Goal: Task Accomplishment & Management: Manage account settings

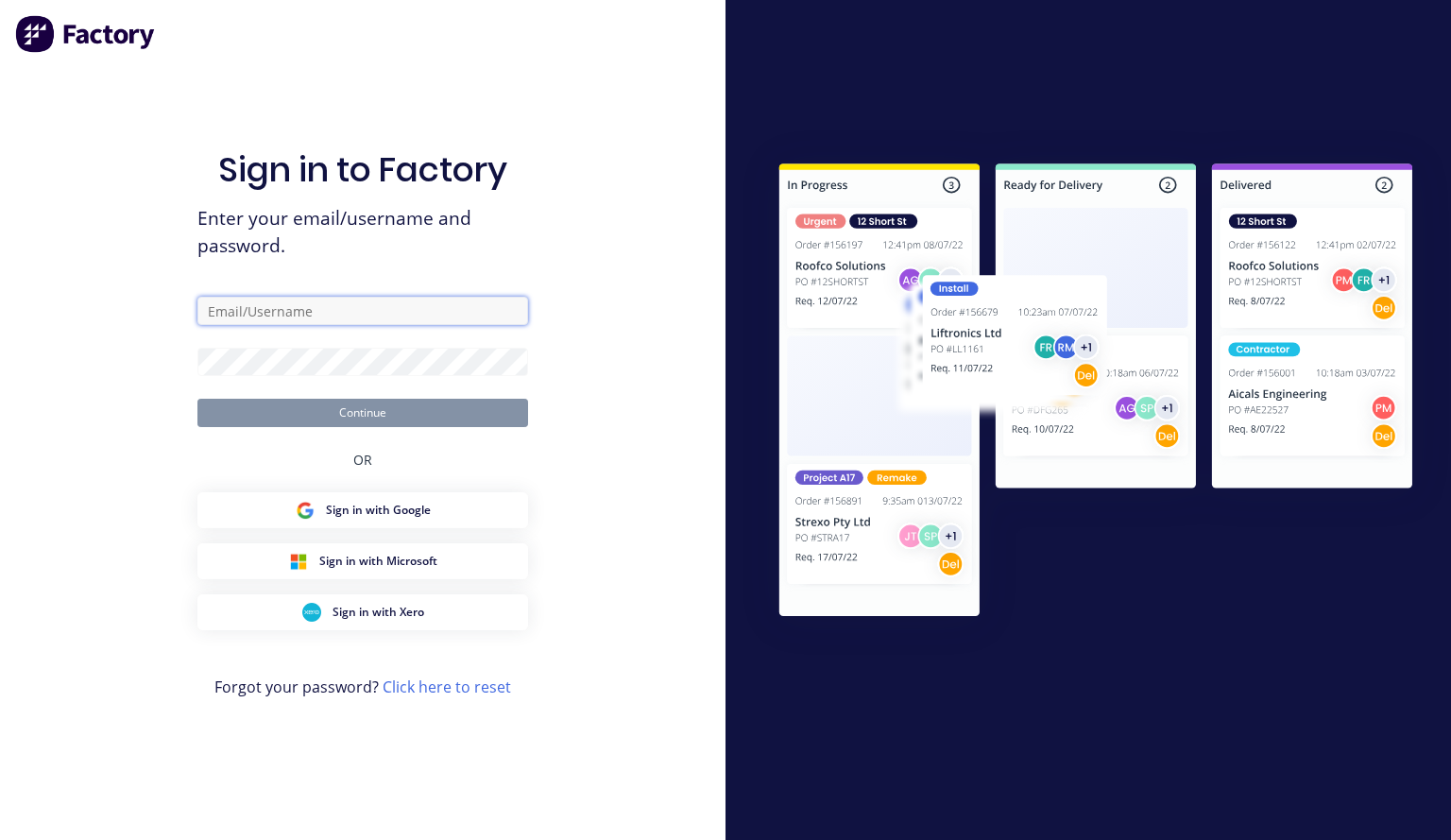
click at [311, 305] on input "text" at bounding box center [362, 311] width 331 height 29
type input "james@totalengraving.com.au"
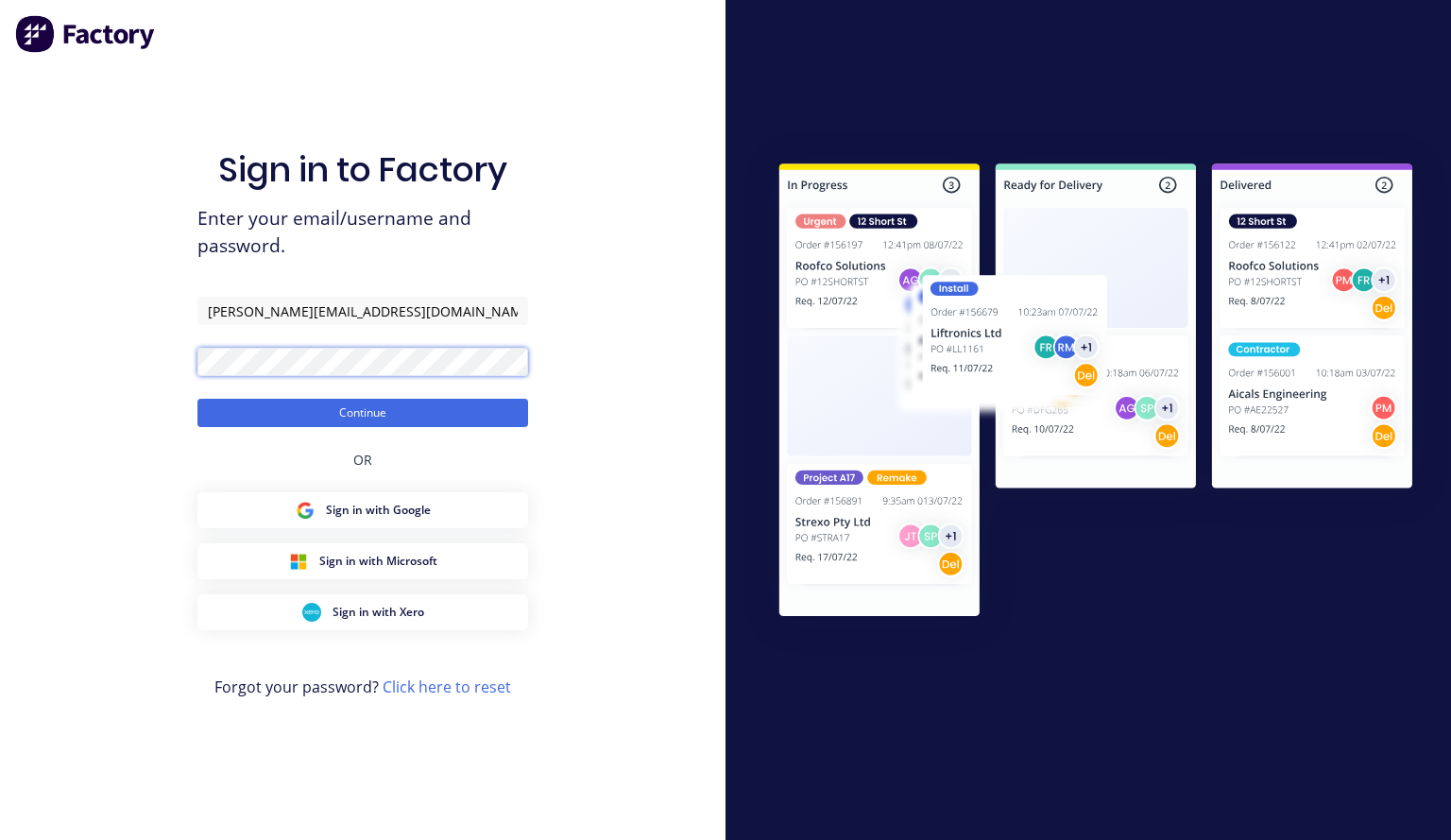
click at [197, 399] on button "Continue" at bounding box center [362, 413] width 331 height 29
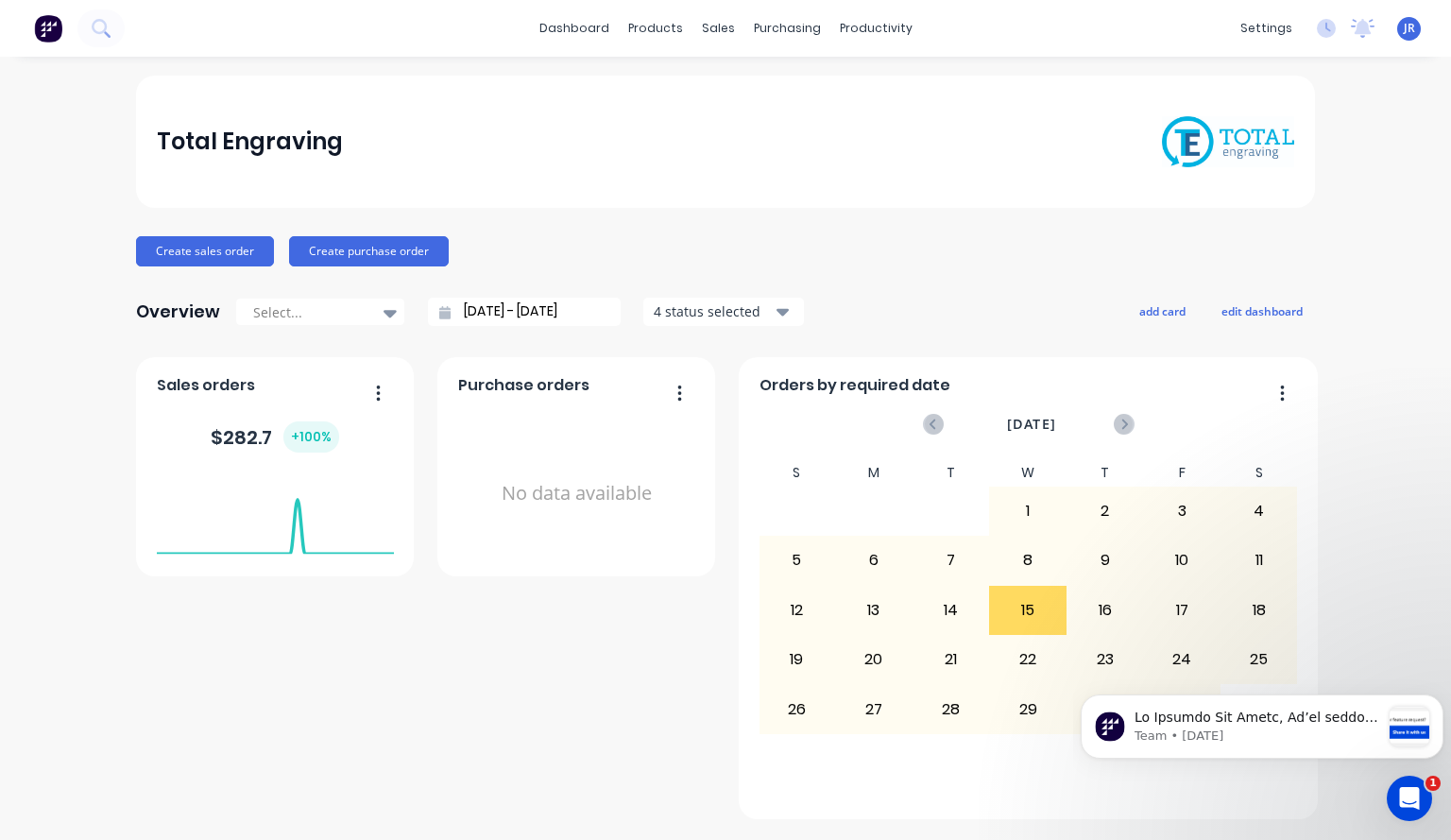
click at [586, 182] on div "Total Engraving" at bounding box center [726, 142] width 1180 height 132
click at [636, 144] on div "Total Engraving" at bounding box center [726, 142] width 1139 height 52
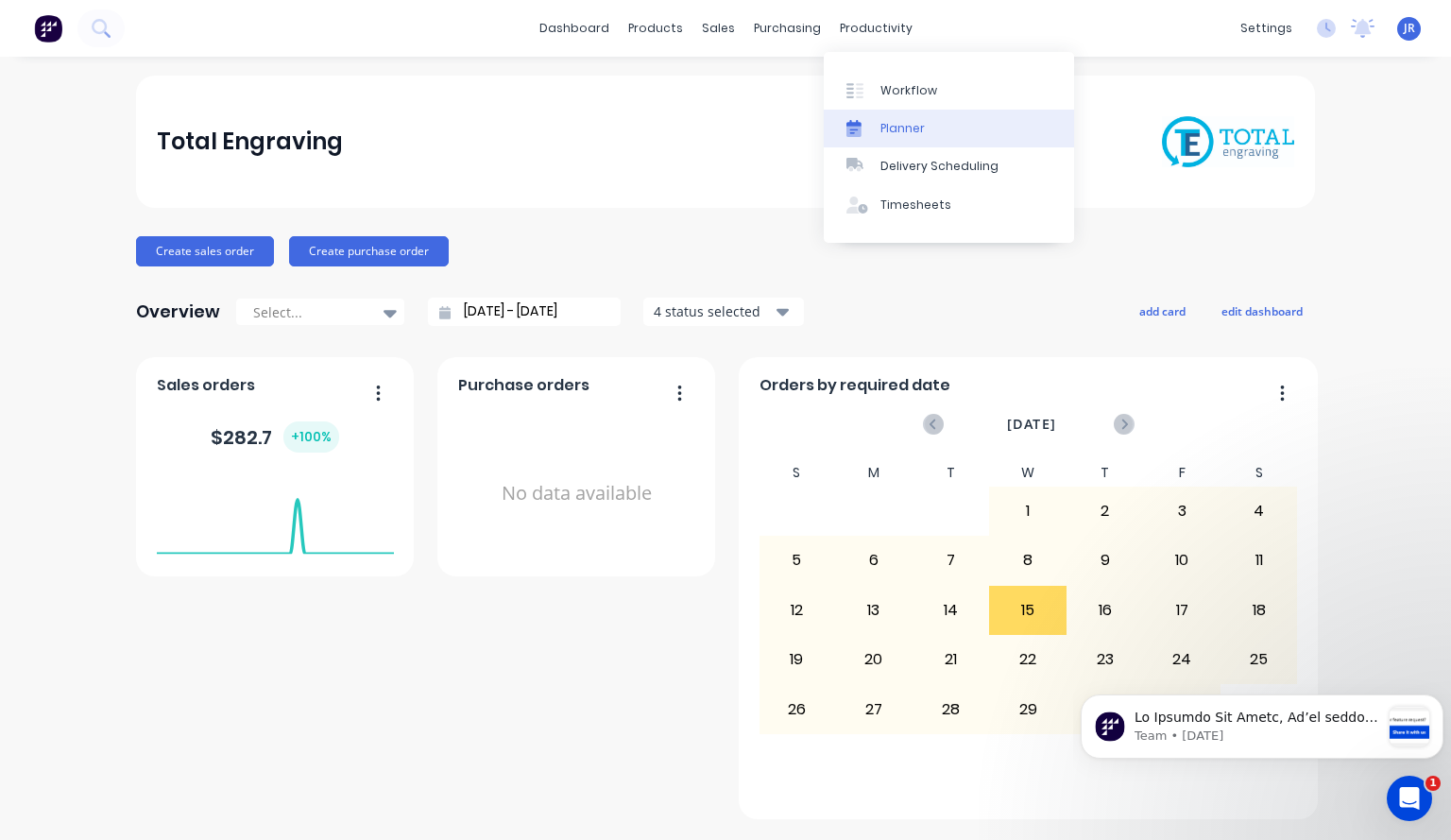
click at [899, 120] on div "Planner" at bounding box center [902, 128] width 44 height 17
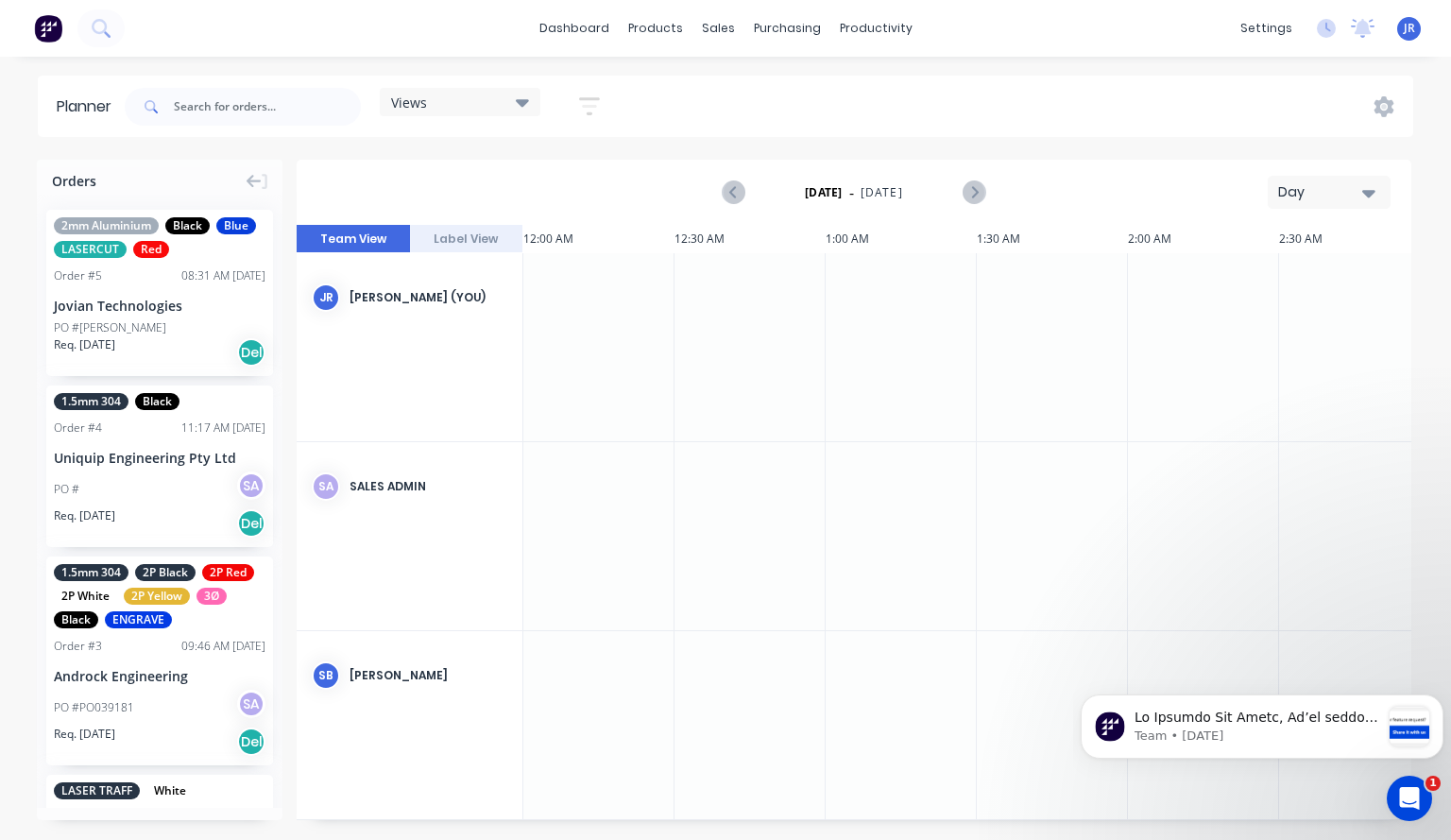
scroll to position [0, 4235]
click at [1379, 196] on button "Day" at bounding box center [1330, 192] width 122 height 34
click at [1279, 332] on div "Month" at bounding box center [1296, 318] width 188 height 38
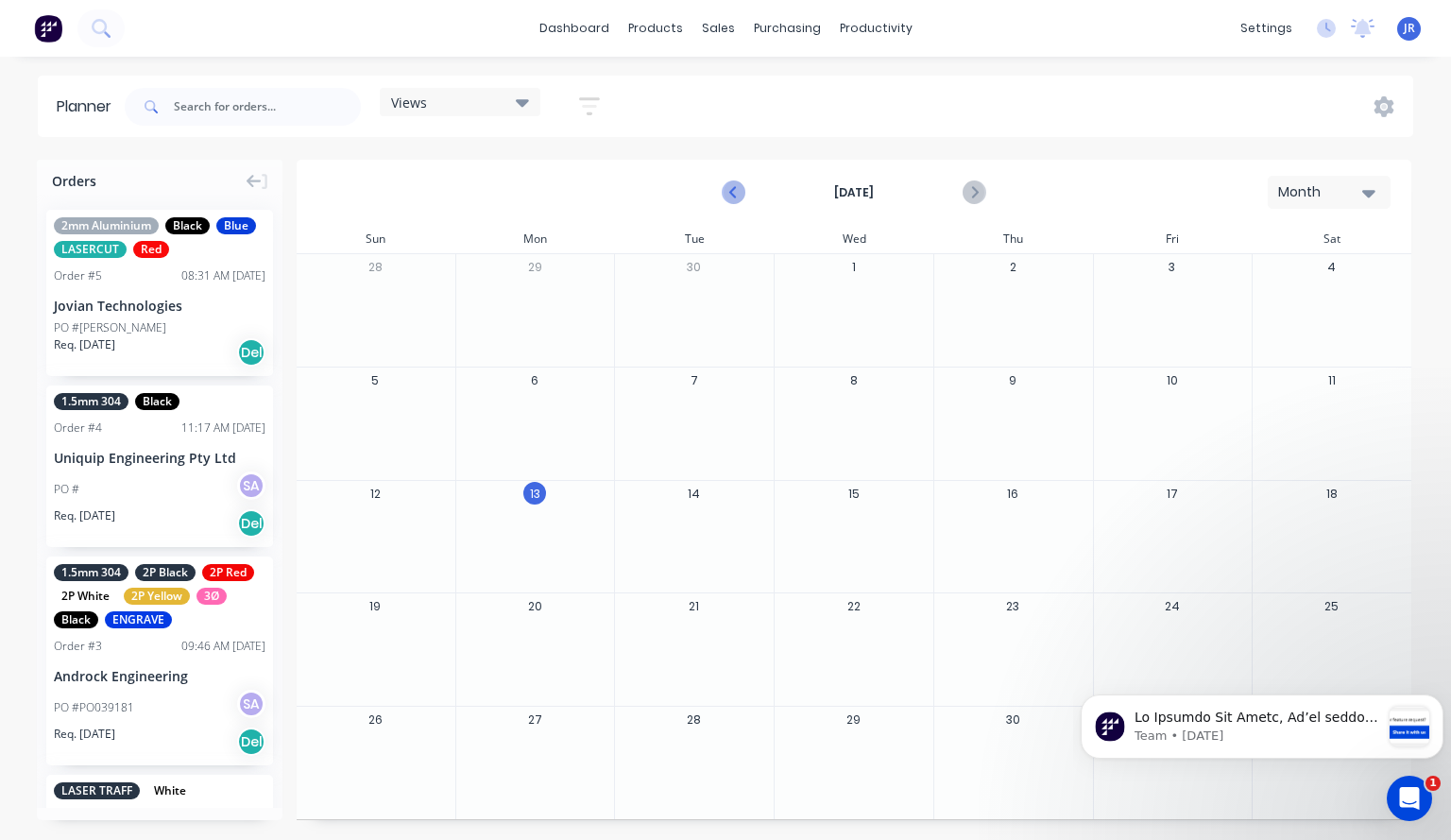
click at [742, 190] on icon "Previous page" at bounding box center [733, 192] width 23 height 23
click at [198, 182] on div "Orders" at bounding box center [159, 177] width 246 height 35
click at [586, 113] on icon "button" at bounding box center [589, 107] width 21 height 24
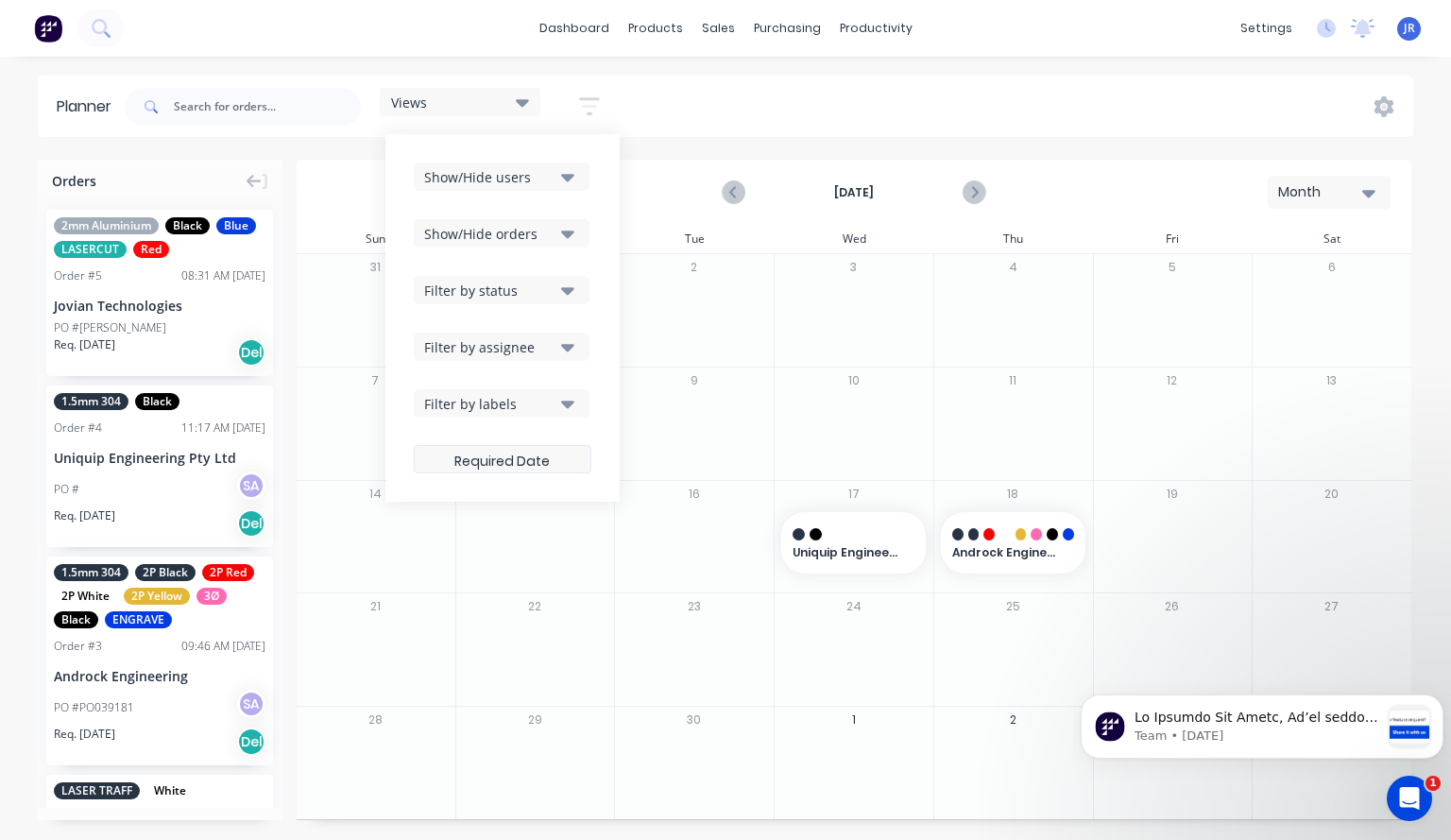
click at [513, 463] on label at bounding box center [502, 459] width 178 height 29
click at [513, 463] on input at bounding box center [502, 461] width 176 height 37
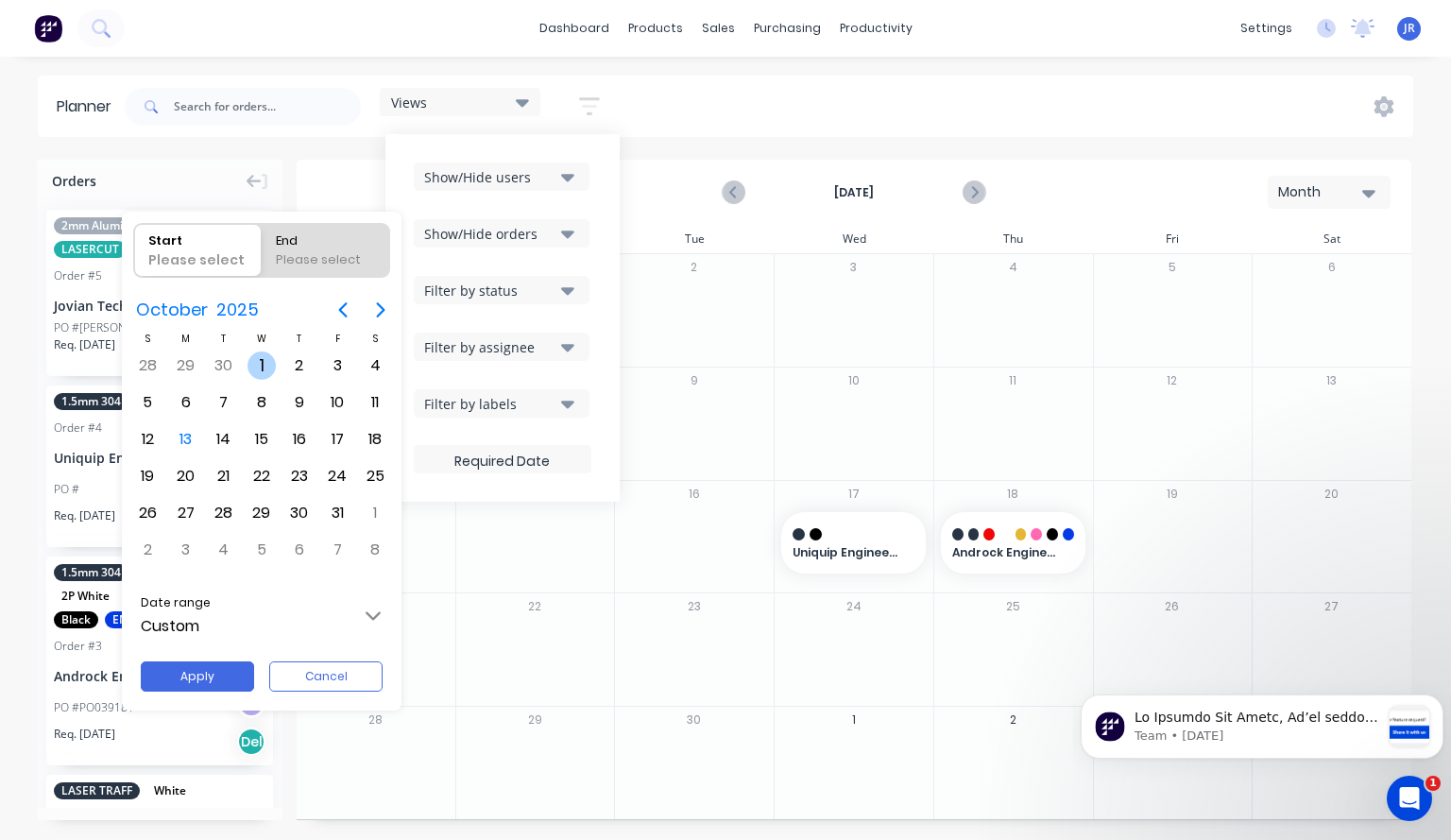
click at [269, 373] on div "1" at bounding box center [262, 365] width 29 height 29
radio input "false"
radio input "true"
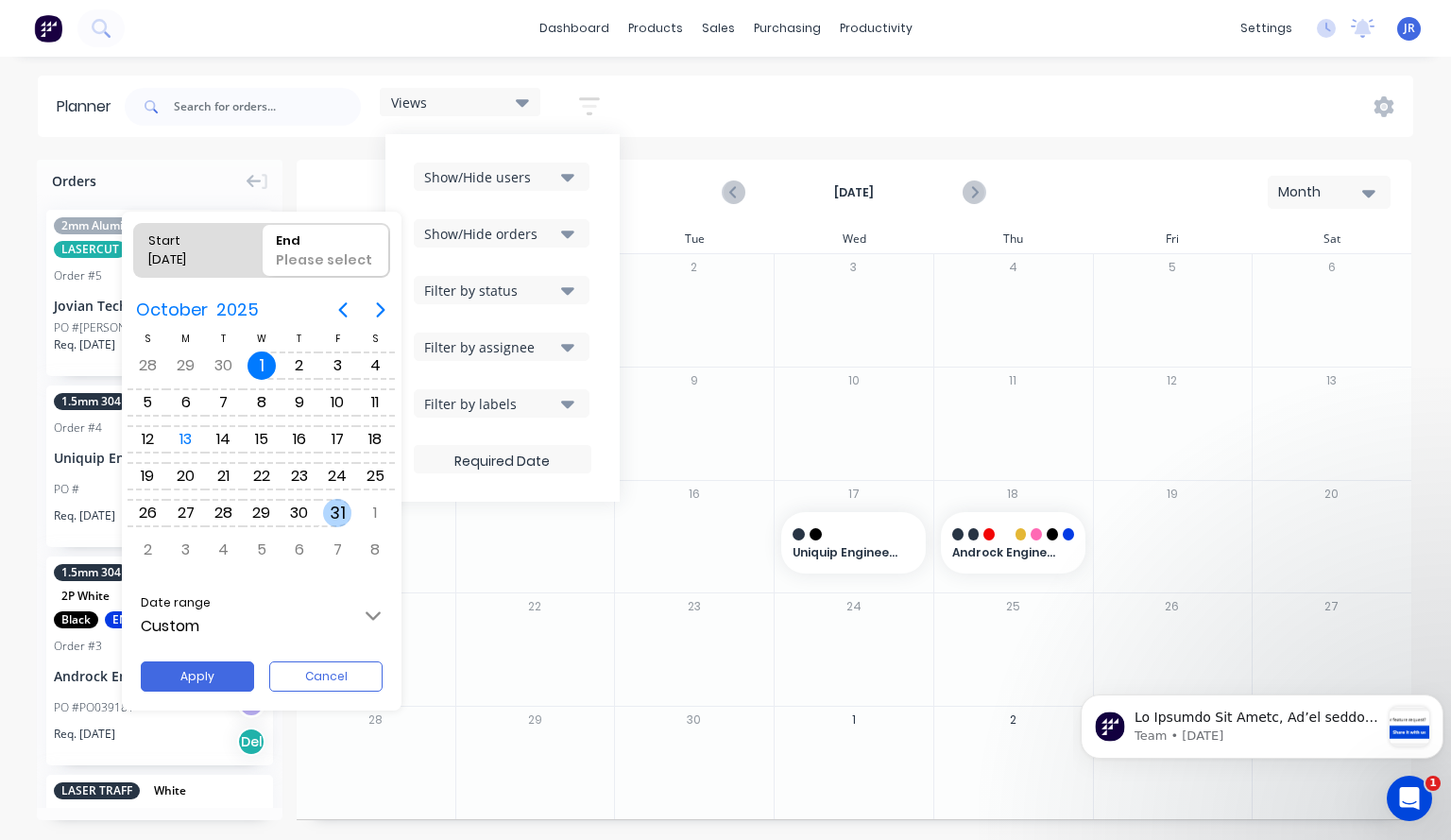
click at [342, 520] on div "31" at bounding box center [337, 512] width 29 height 29
type input "01/10/25 - 31/10/25"
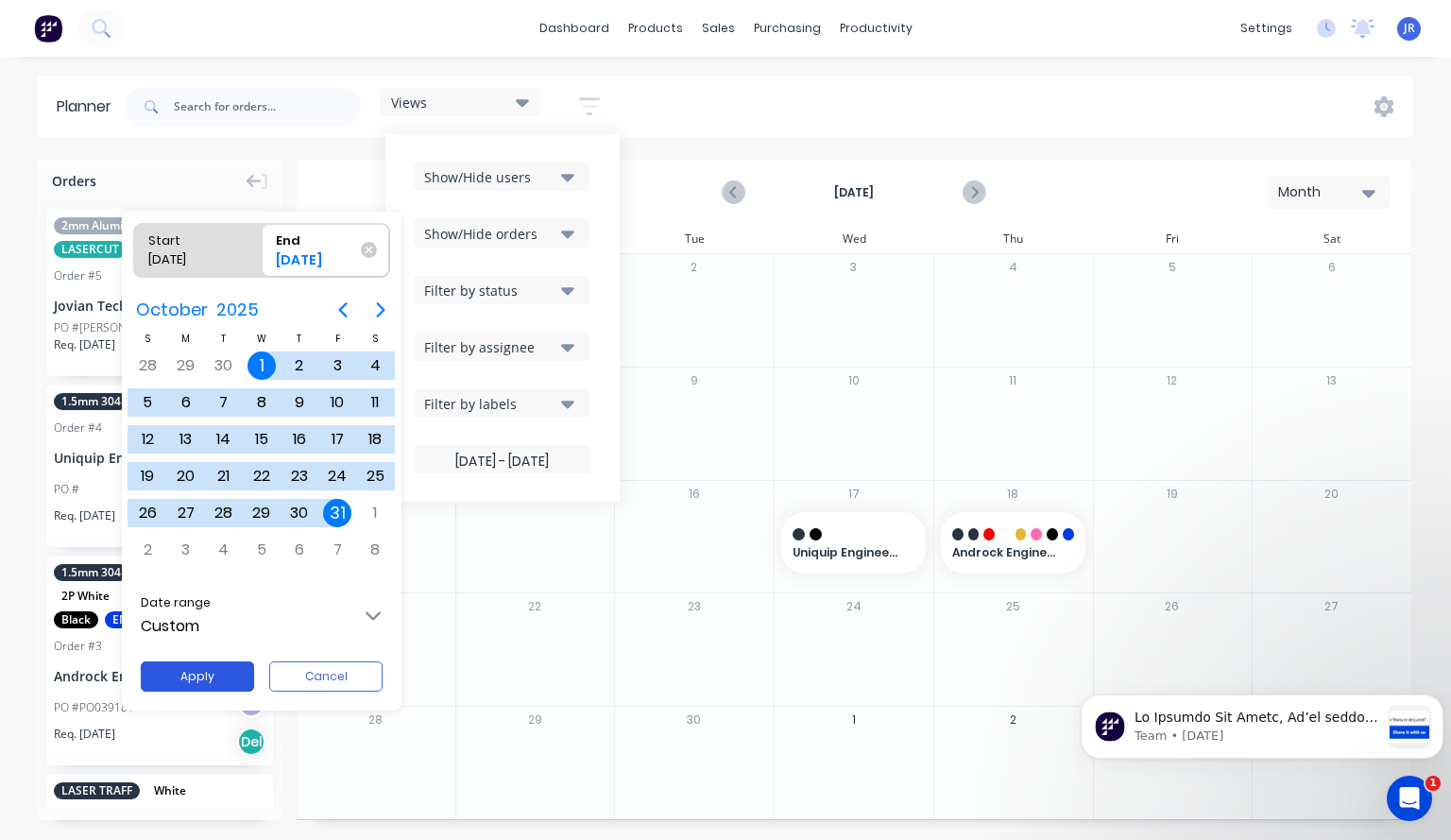
click at [210, 675] on button "Apply" at bounding box center [197, 676] width 114 height 31
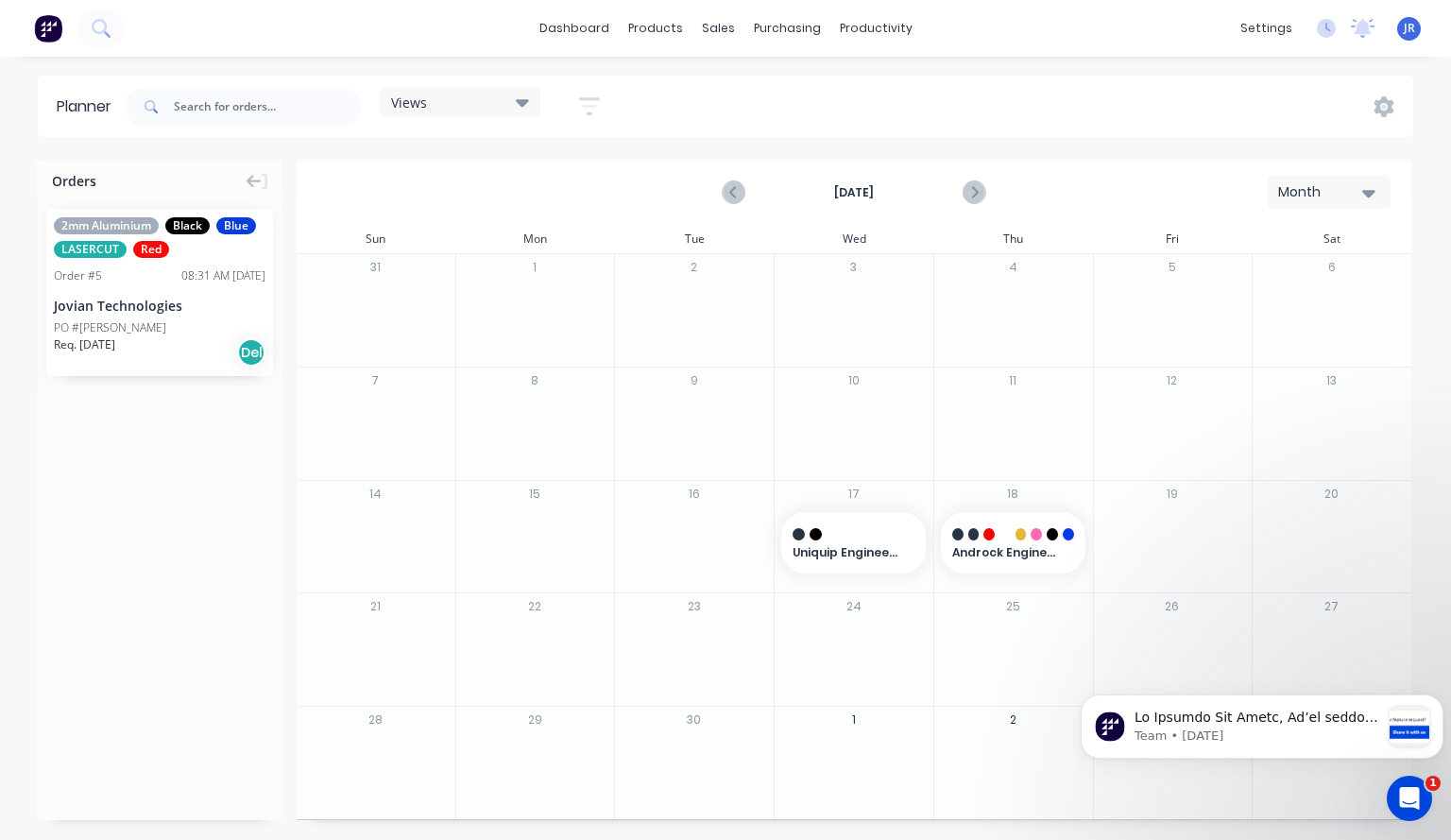
click at [1372, 208] on button "Month" at bounding box center [1330, 192] width 122 height 34
click at [1283, 281] on div "Week" at bounding box center [1296, 280] width 188 height 38
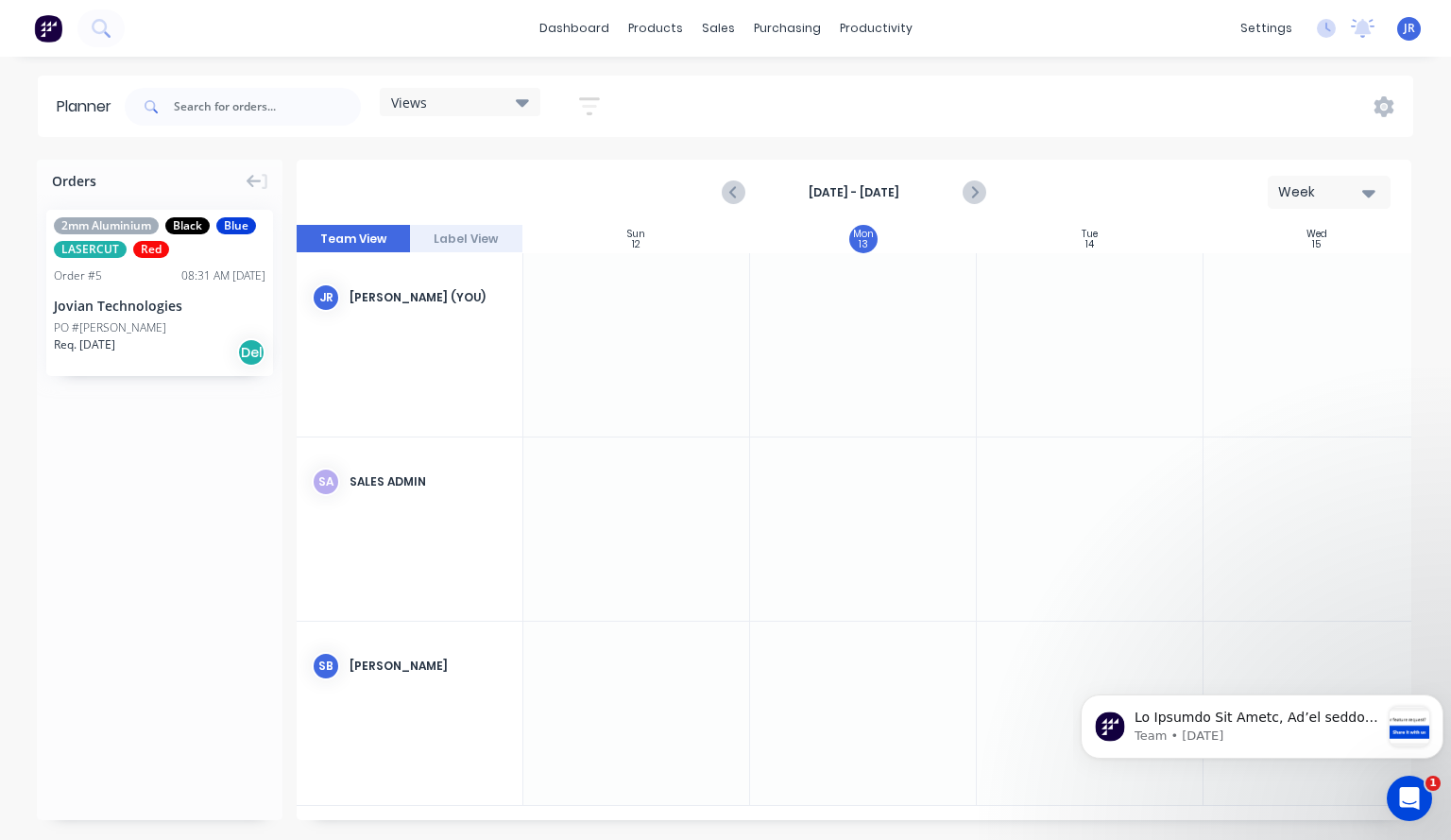
scroll to position [0, 1]
click at [730, 199] on icon "Previous page" at bounding box center [733, 192] width 23 height 23
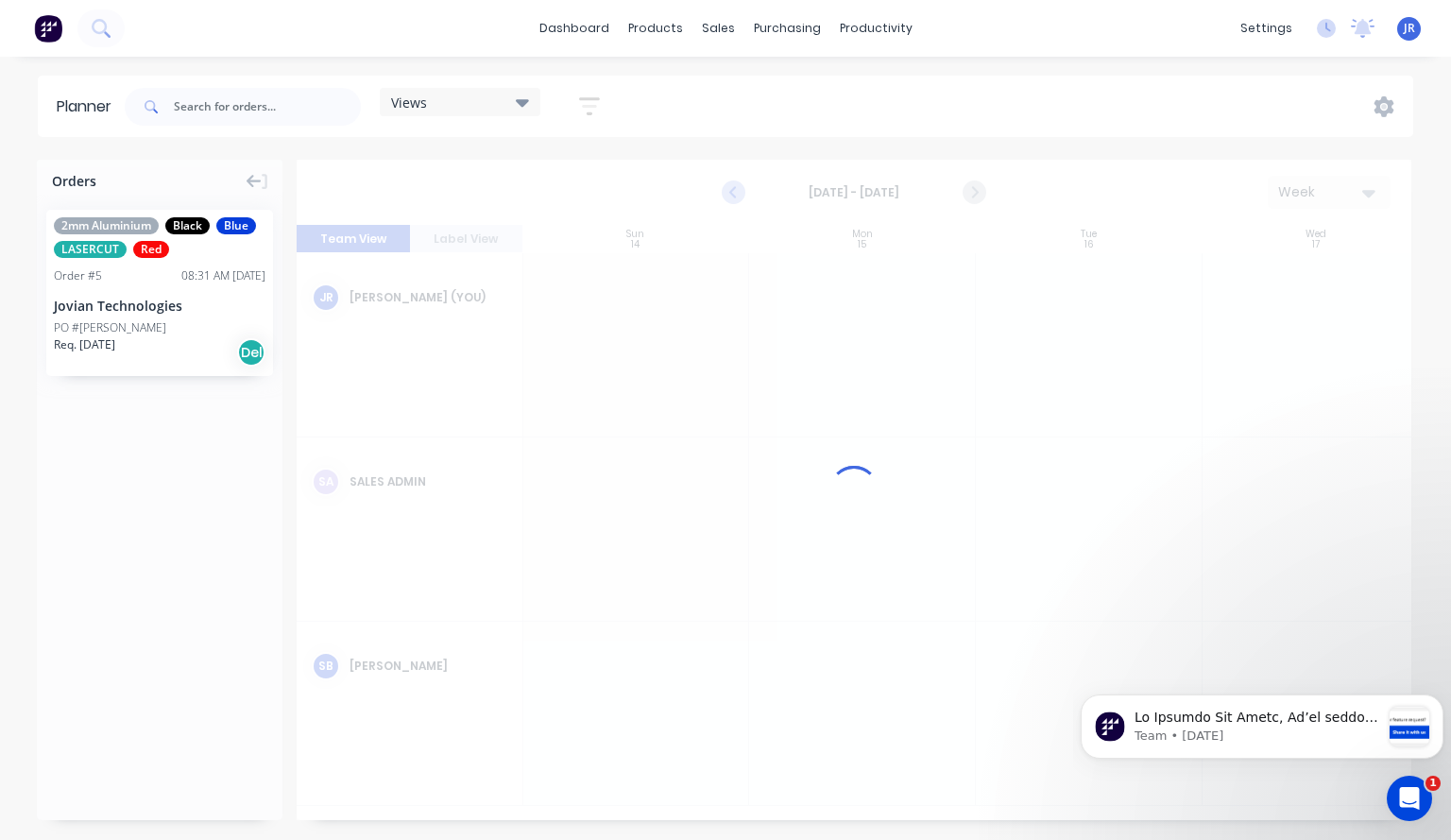
click at [730, 199] on icon "Previous page" at bounding box center [733, 192] width 23 height 23
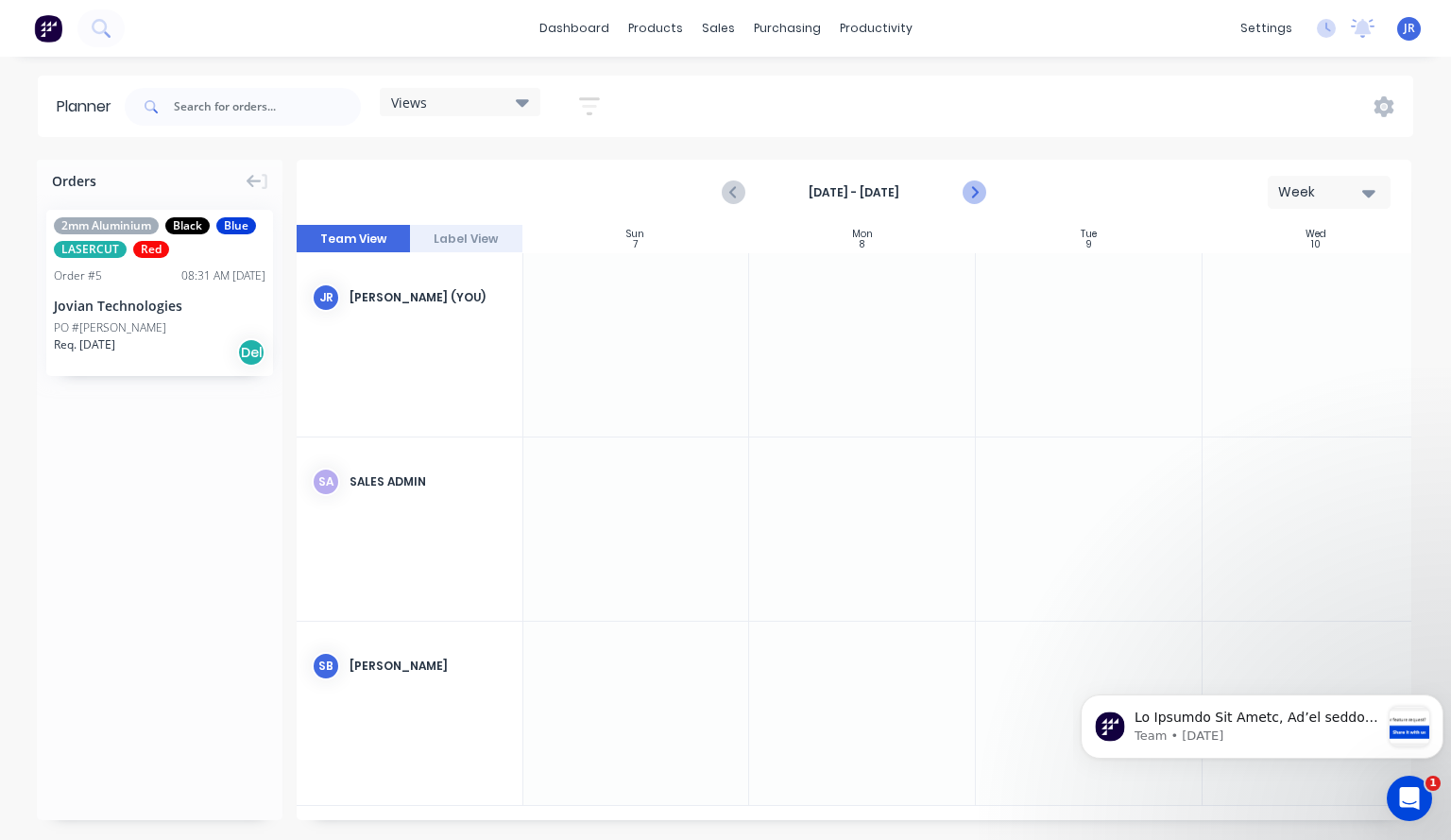
click at [971, 198] on icon "Next page" at bounding box center [973, 192] width 9 height 15
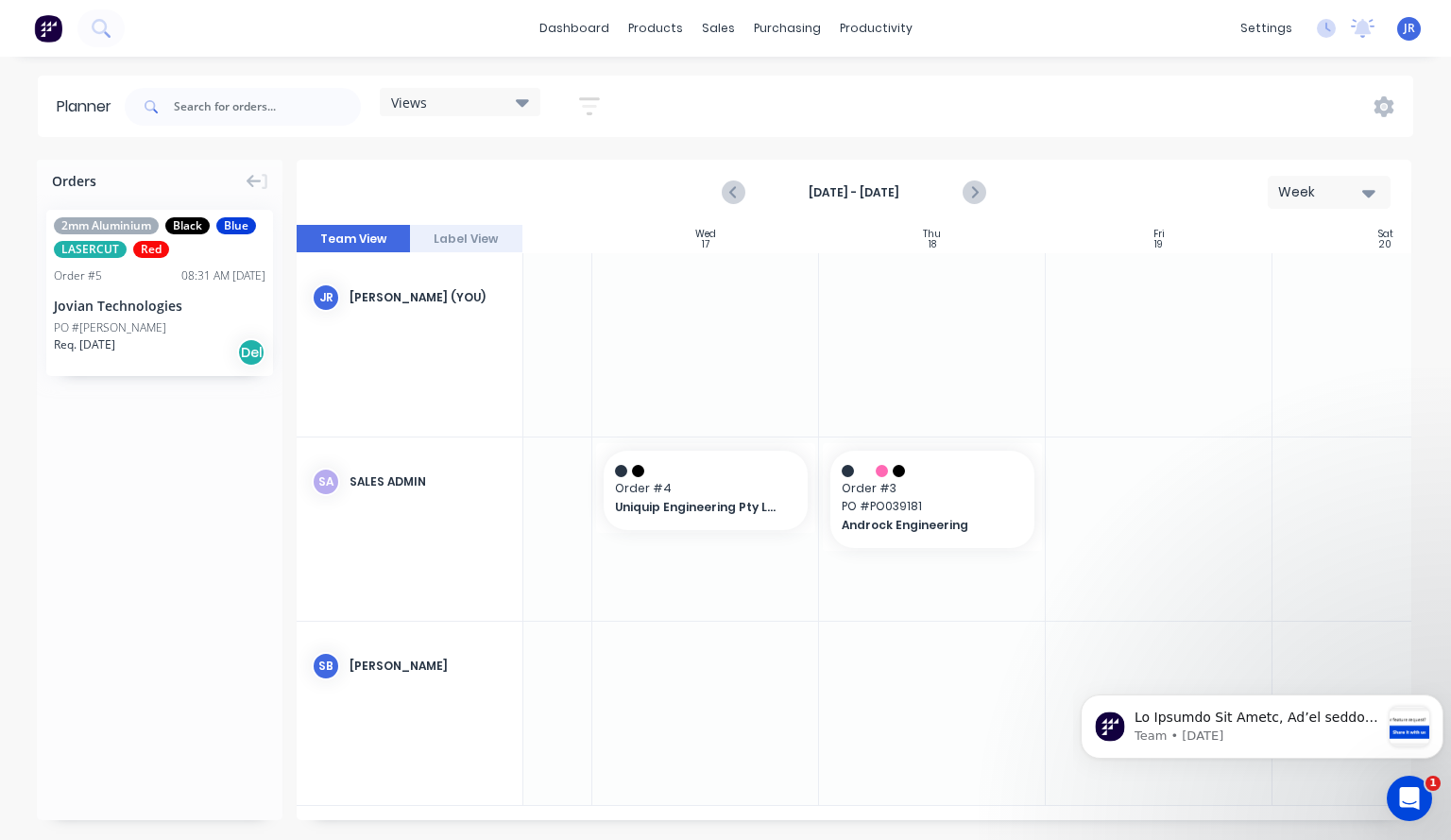
scroll to position [0, 609]
click at [1376, 192] on button "Week" at bounding box center [1330, 192] width 122 height 34
click at [1011, 517] on div "Androck Engineering" at bounding box center [936, 526] width 182 height 21
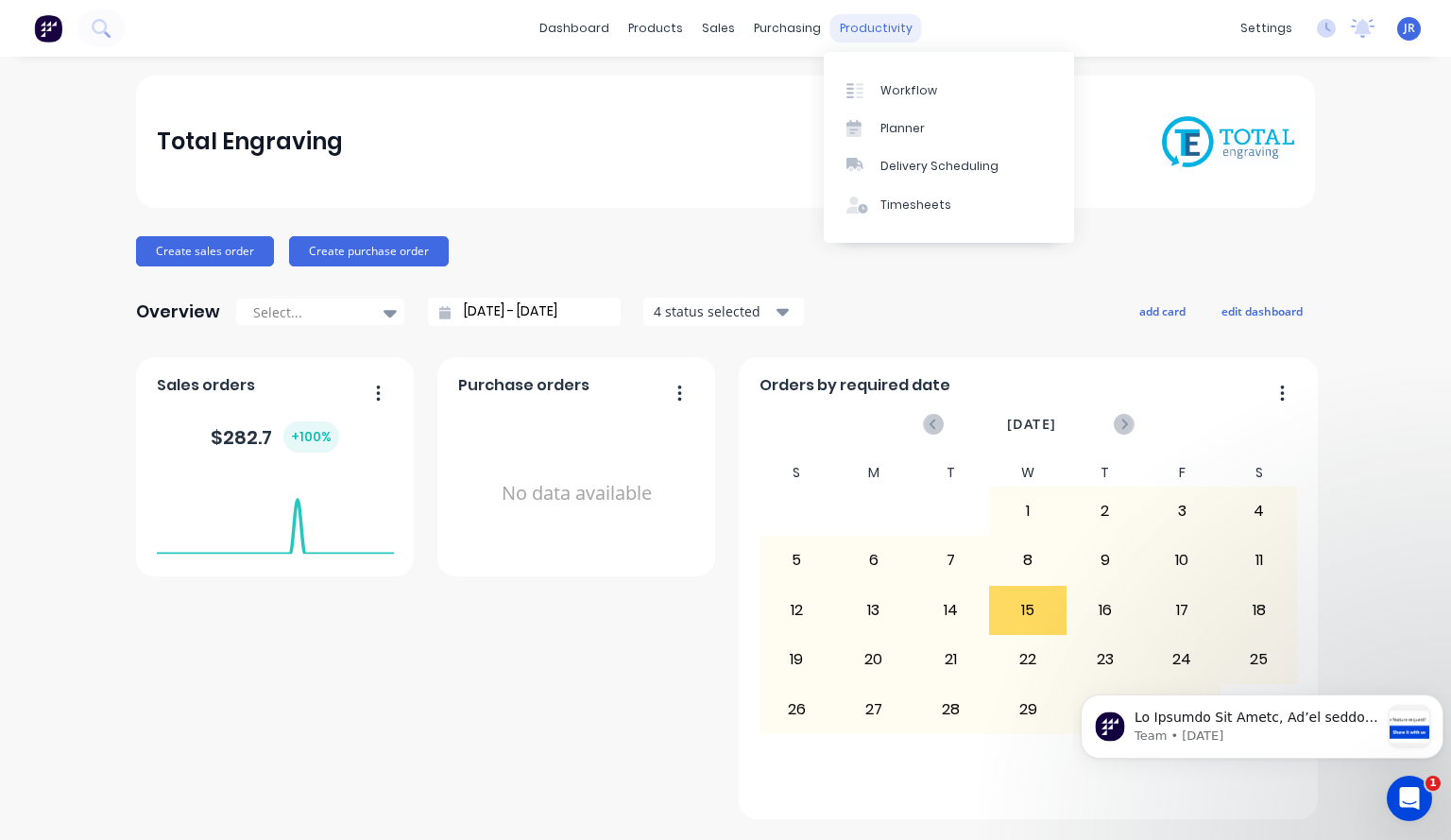
click at [871, 28] on div "productivity" at bounding box center [876, 28] width 92 height 29
click at [896, 128] on div "Planner" at bounding box center [902, 128] width 44 height 17
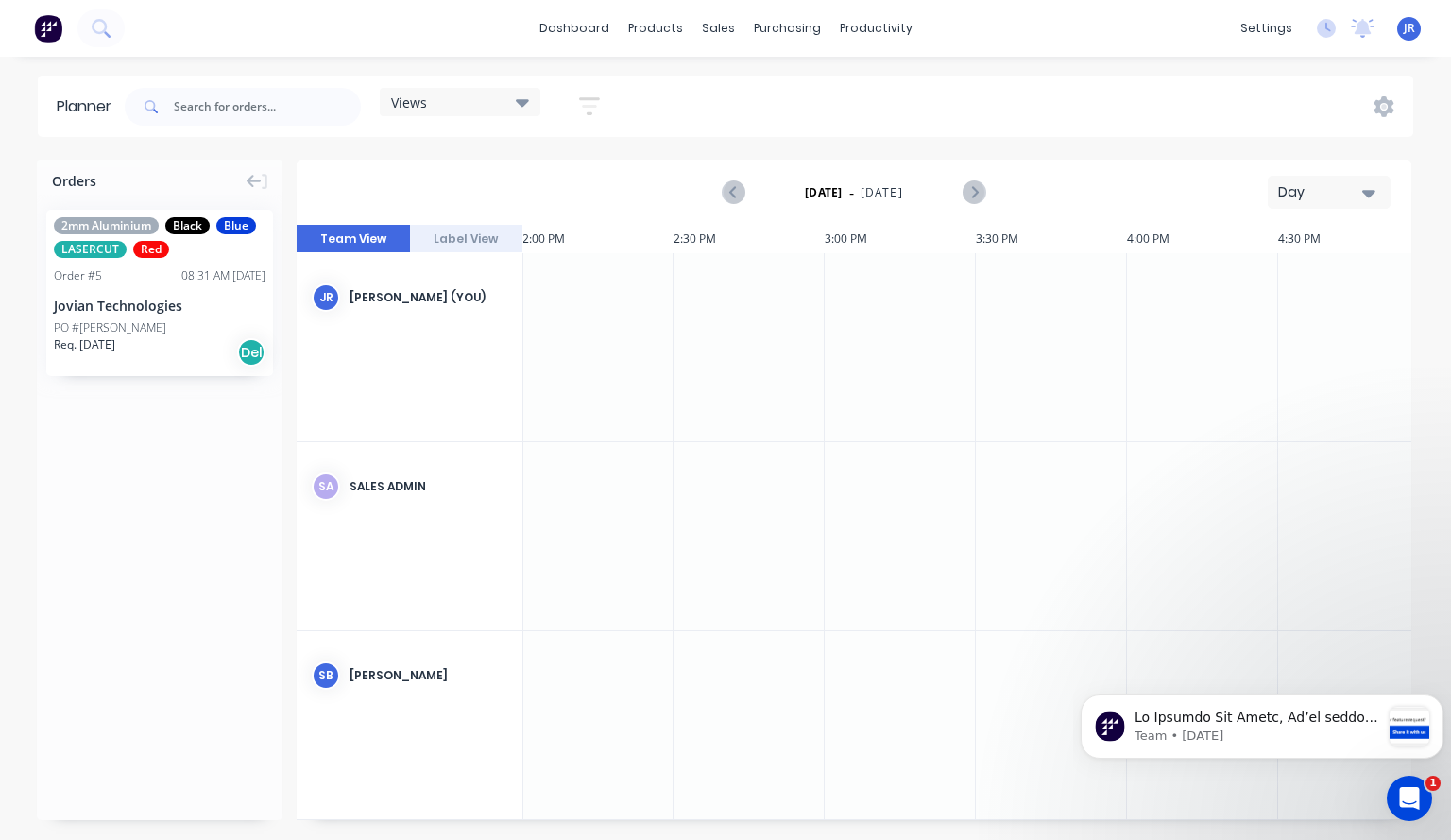
scroll to position [0, 4230]
drag, startPoint x: 208, startPoint y: 331, endPoint x: 864, endPoint y: 492, distance: 675.5
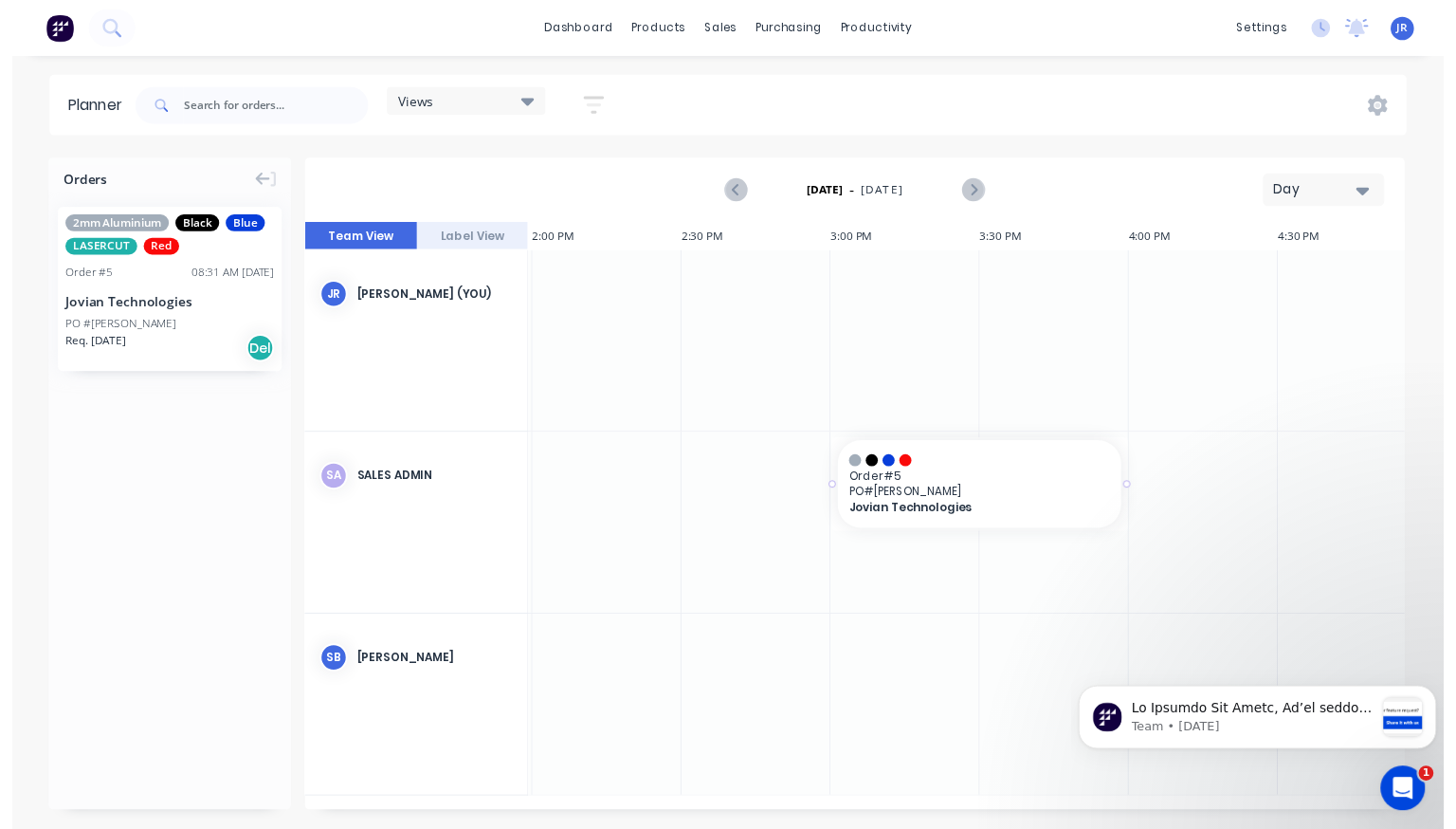
scroll to position [0, 4249]
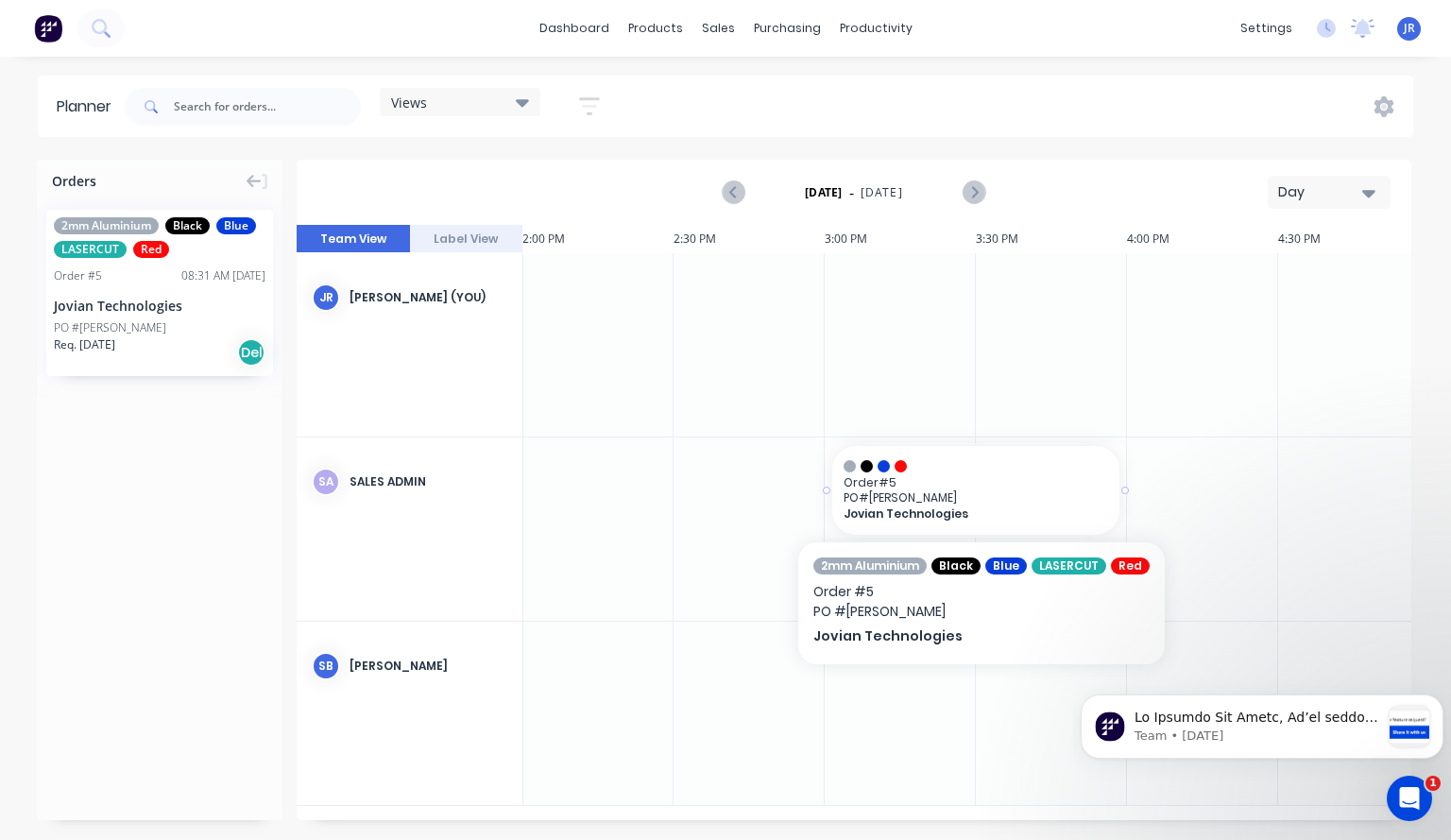
click at [864, 492] on span "PO # John" at bounding box center [976, 497] width 265 height 14
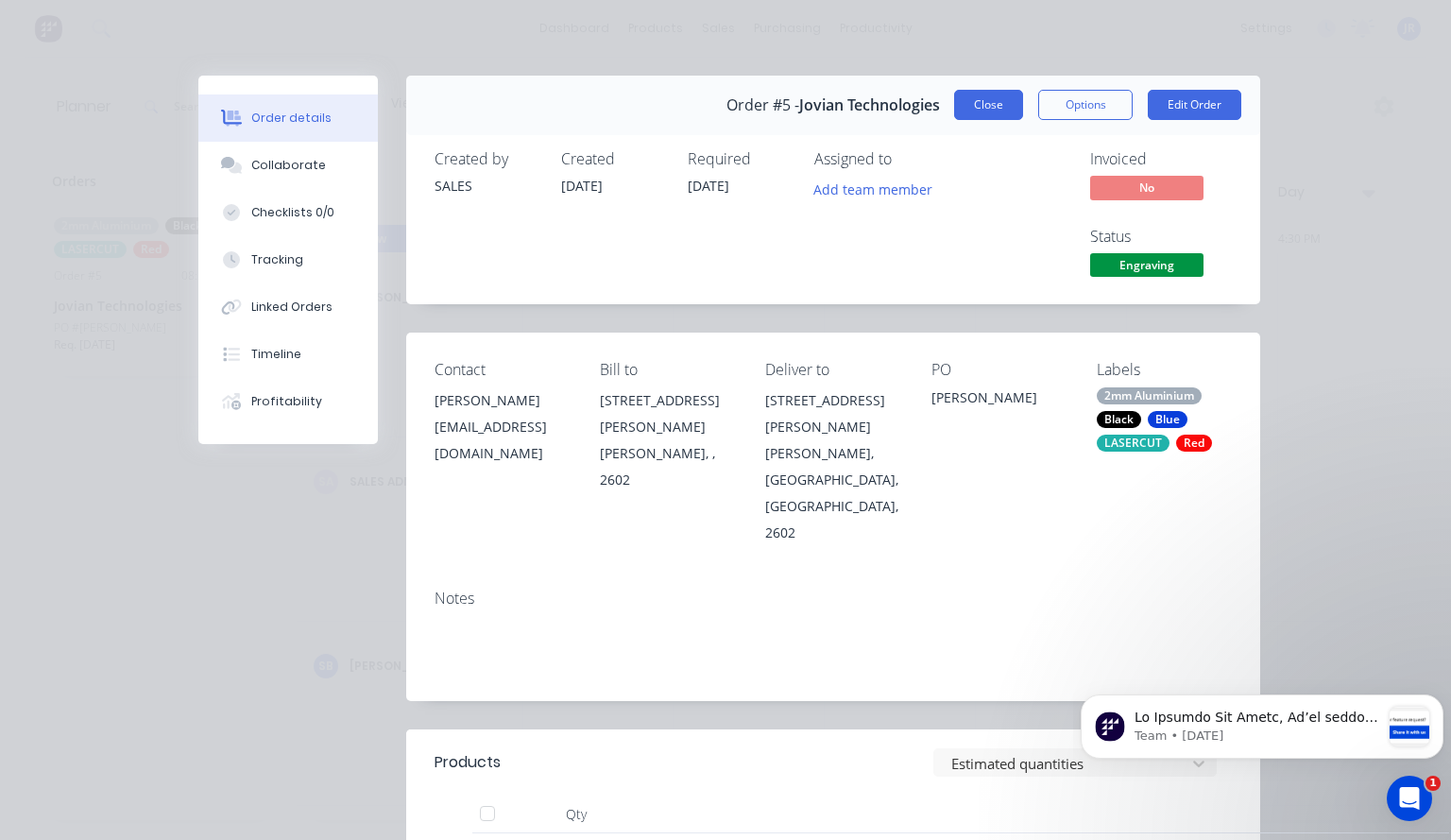
click at [964, 100] on button "Close" at bounding box center [989, 105] width 69 height 31
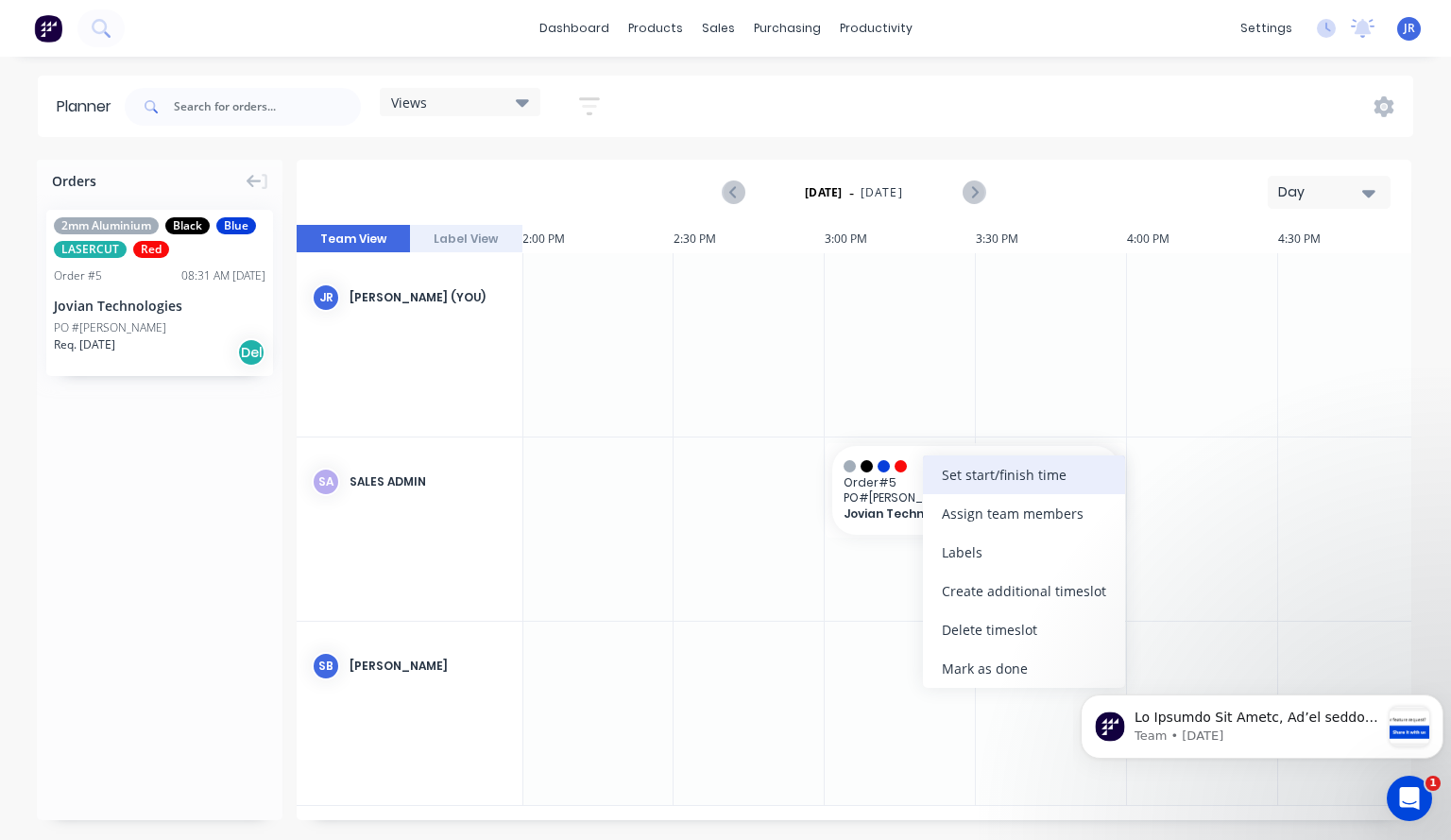
click at [945, 474] on div "Set start/finish time" at bounding box center [1024, 474] width 202 height 38
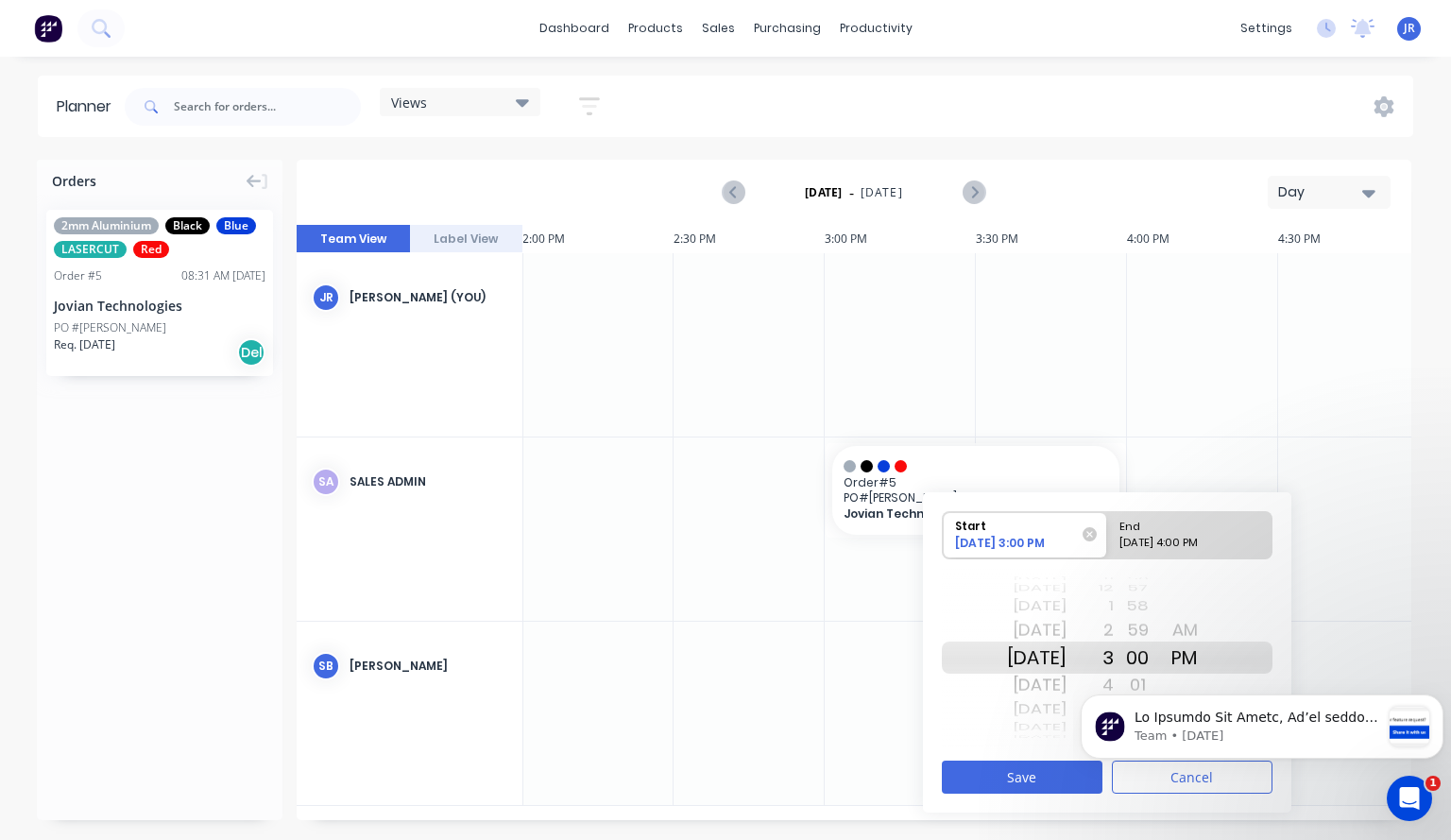
click at [1188, 549] on div "10/13/2025 4:00 PM" at bounding box center [1182, 547] width 137 height 24
click at [1108, 549] on input "End 10/13/2025 4:00 PM" at bounding box center [1107, 535] width 1 height 46
radio input "true"
click at [1043, 719] on div "Wed Oct 15" at bounding box center [1036, 709] width 59 height 25
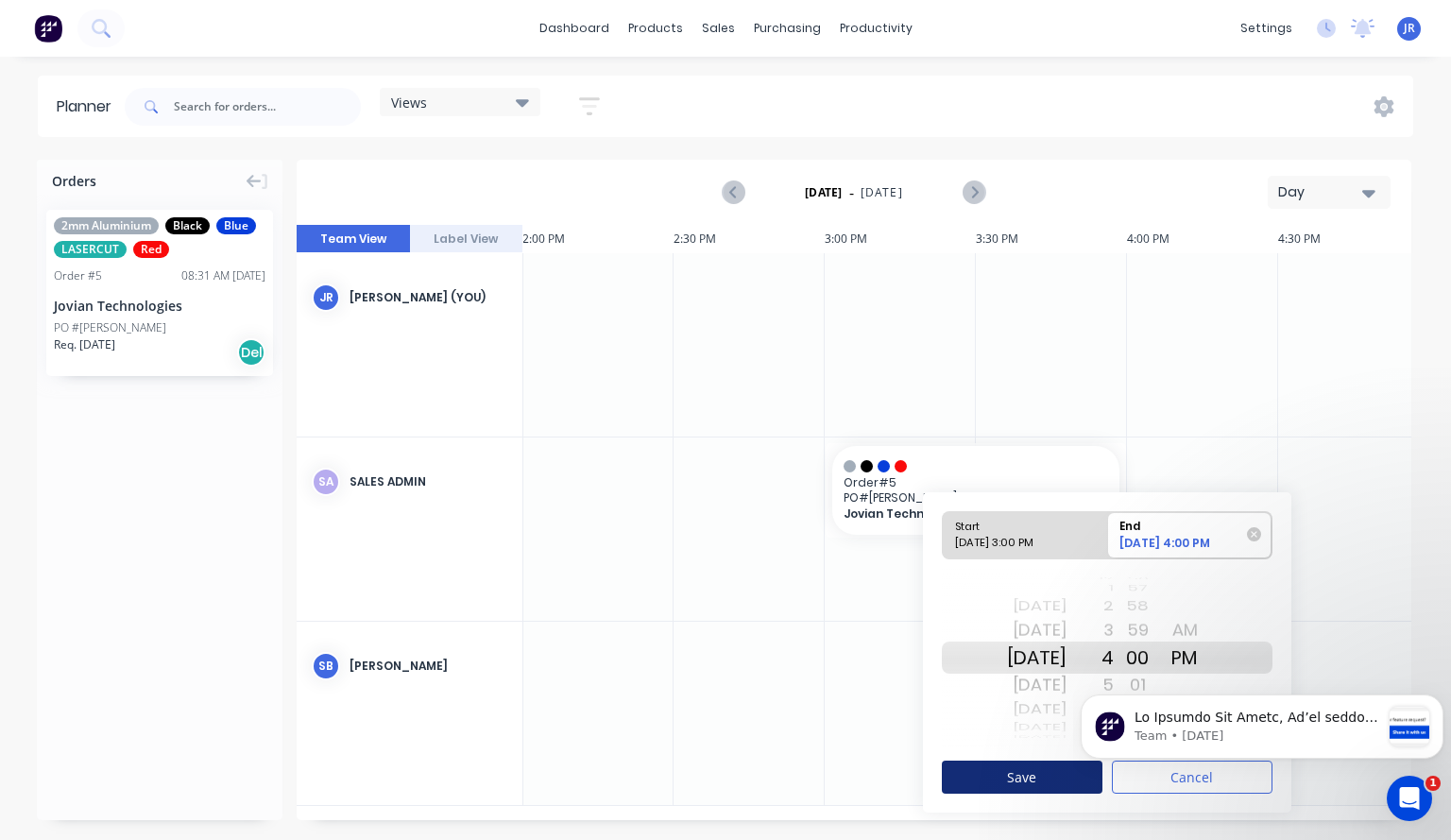
click at [1031, 766] on button "Save" at bounding box center [1022, 778] width 161 height 34
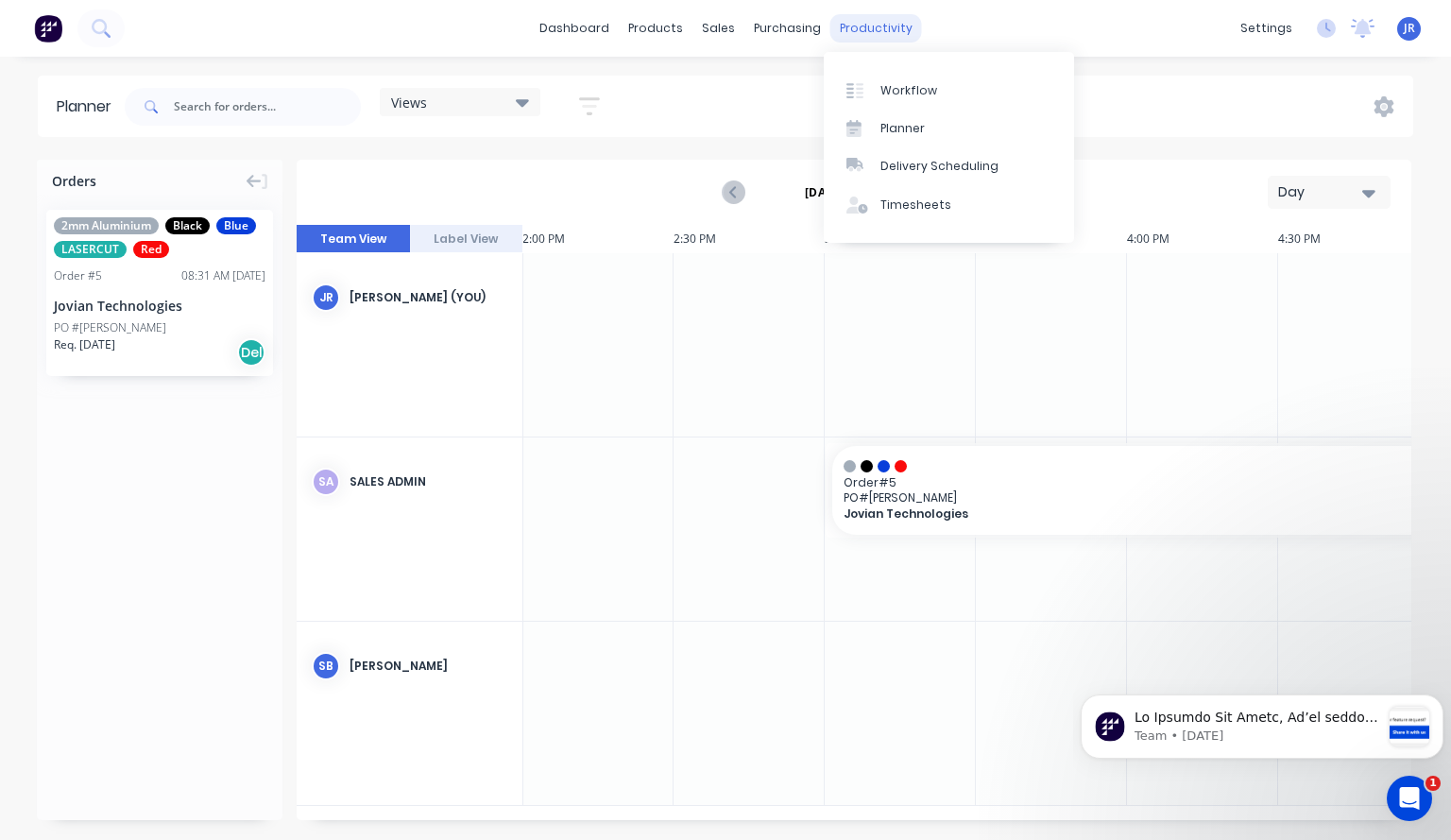
click at [870, 31] on div "productivity" at bounding box center [876, 28] width 92 height 29
click at [898, 133] on div "Planner" at bounding box center [902, 128] width 44 height 17
click at [890, 89] on div "Workflow" at bounding box center [908, 90] width 56 height 17
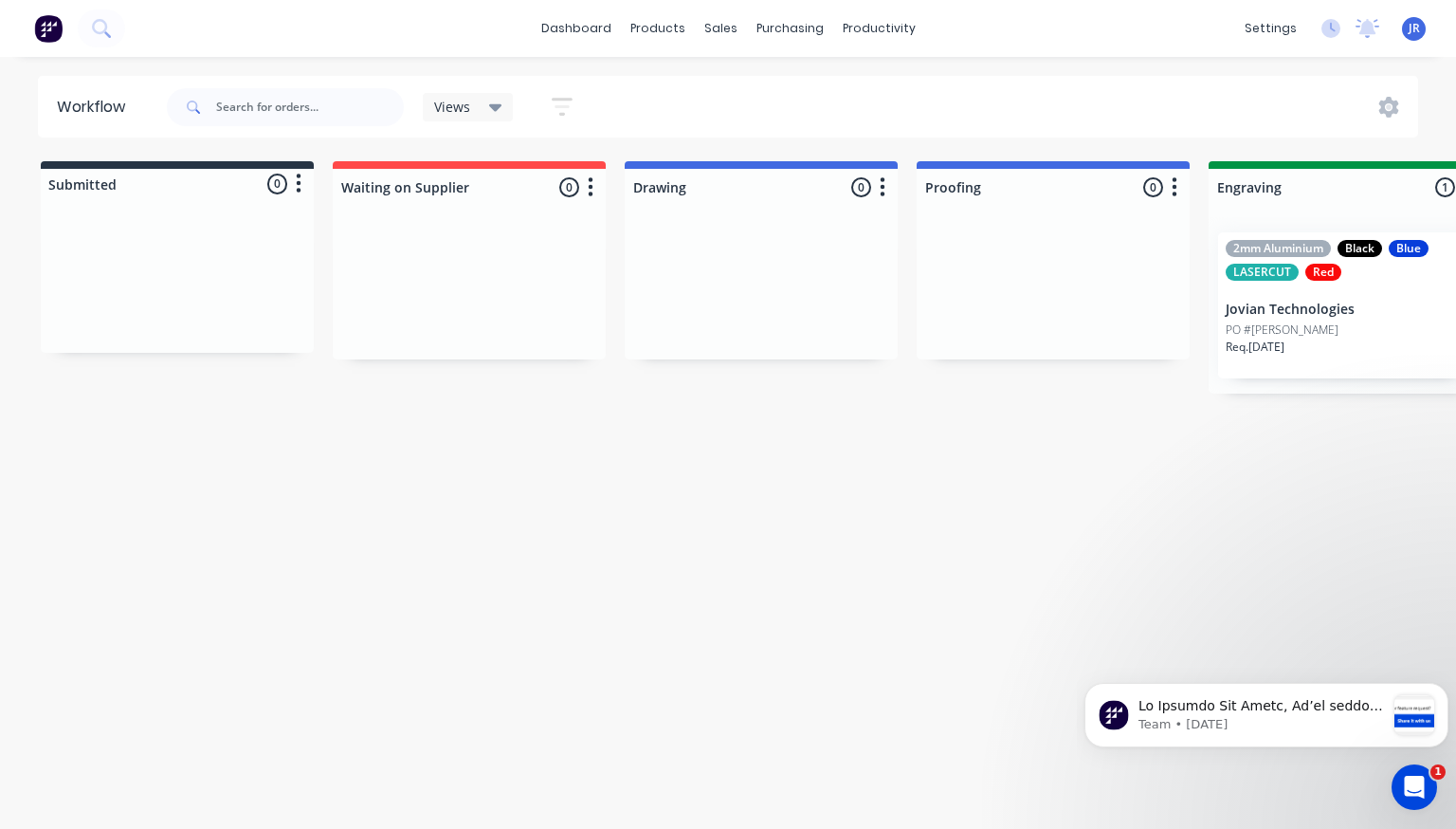
click at [572, 108] on icon "button" at bounding box center [562, 107] width 21 height 24
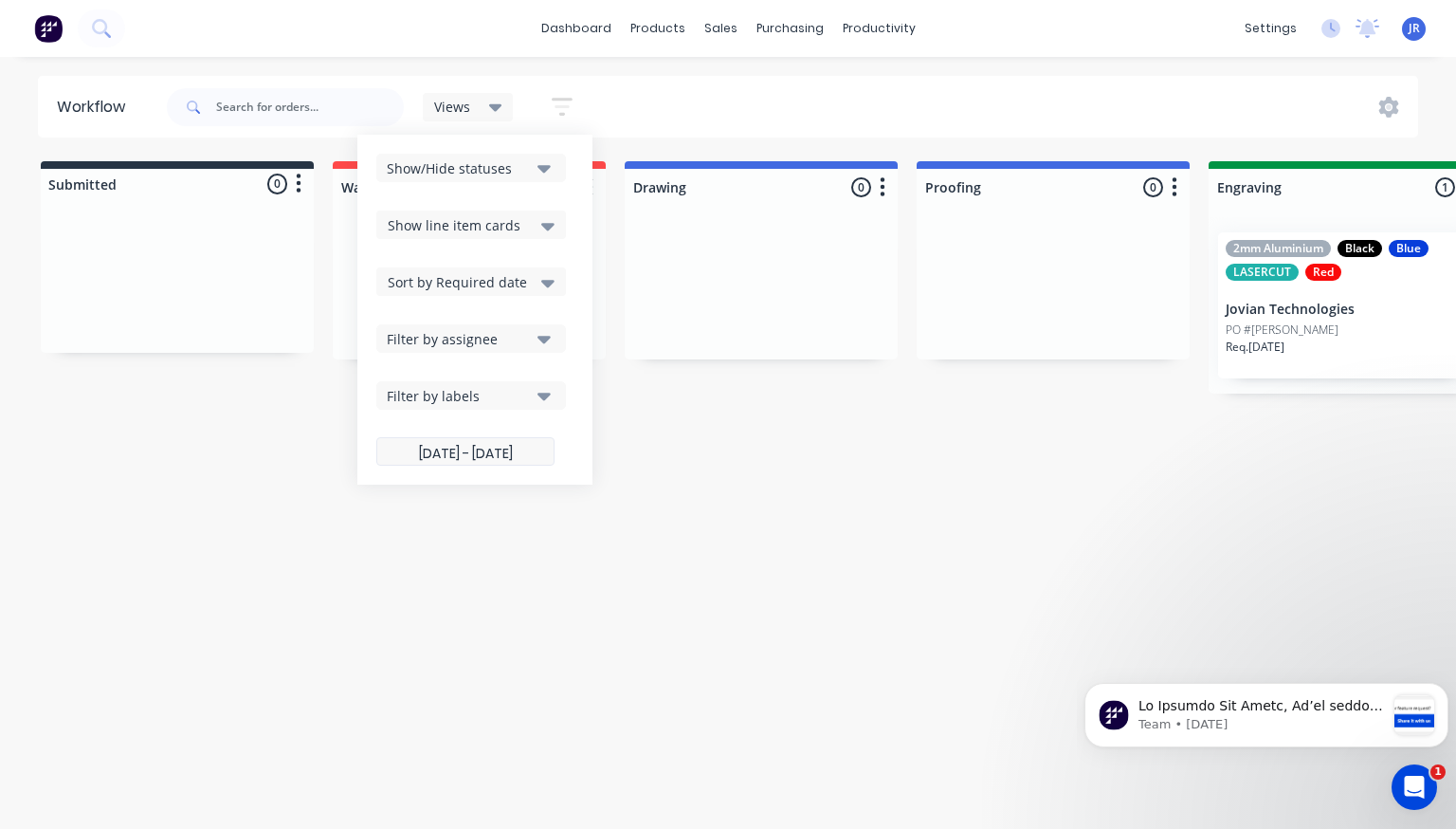
click at [469, 454] on label "01/10/25 - 31/10/25" at bounding box center [466, 451] width 178 height 29
click at [469, 454] on input "01/10/25 - 31/10/25" at bounding box center [466, 453] width 176 height 37
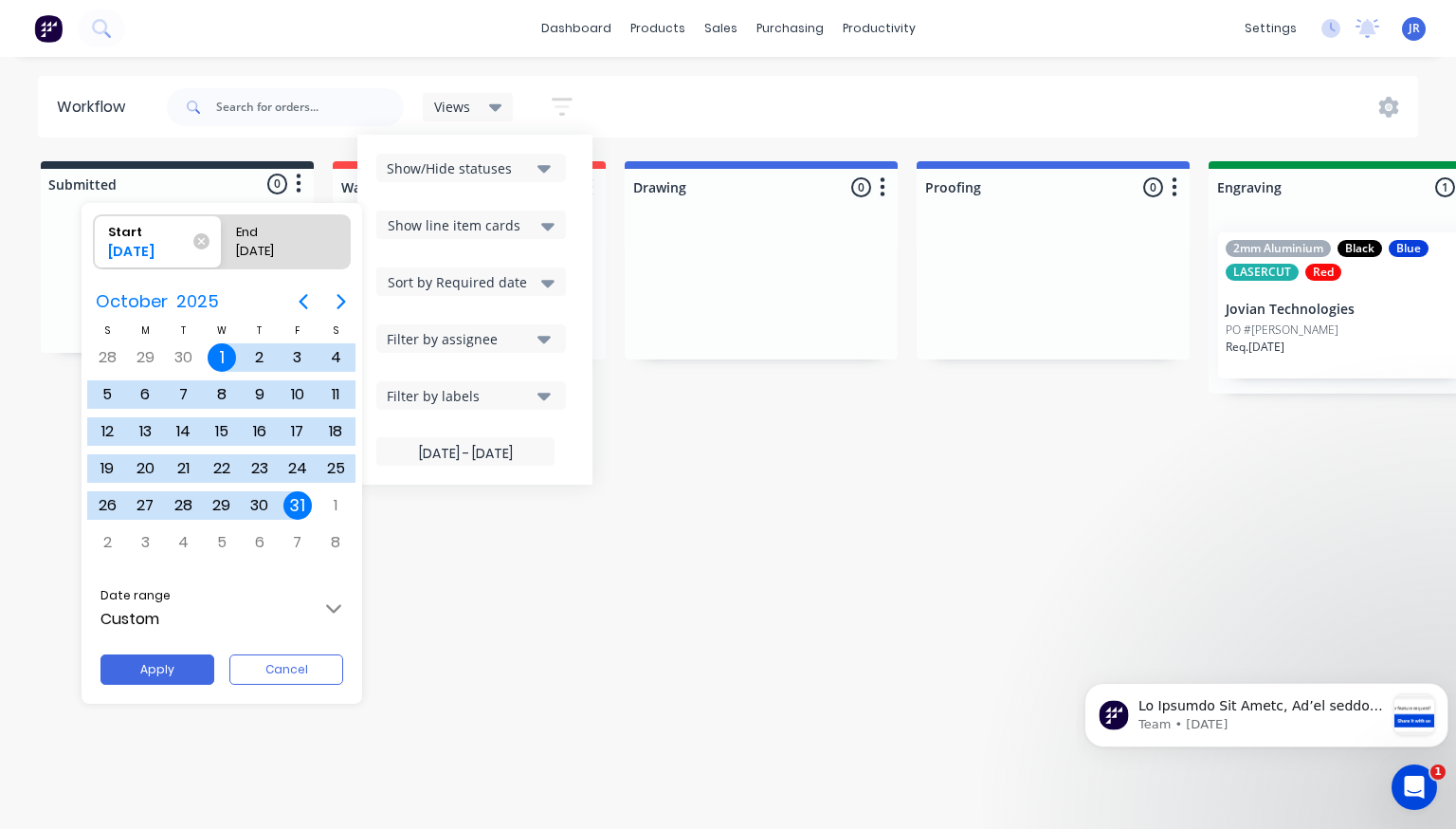
click at [611, 463] on div at bounding box center [728, 414] width 1760 height 1132
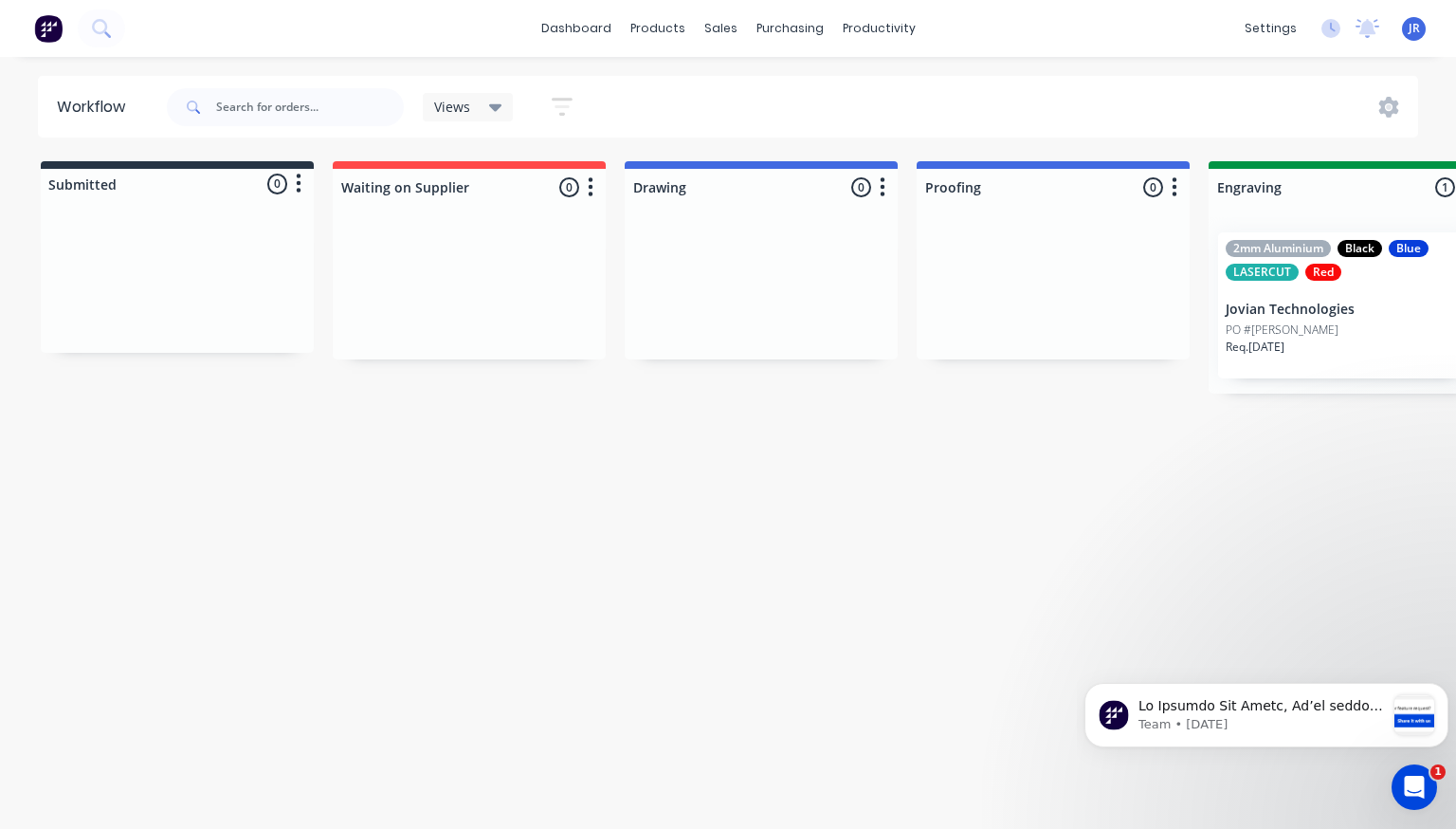
click at [501, 110] on icon at bounding box center [495, 107] width 13 height 21
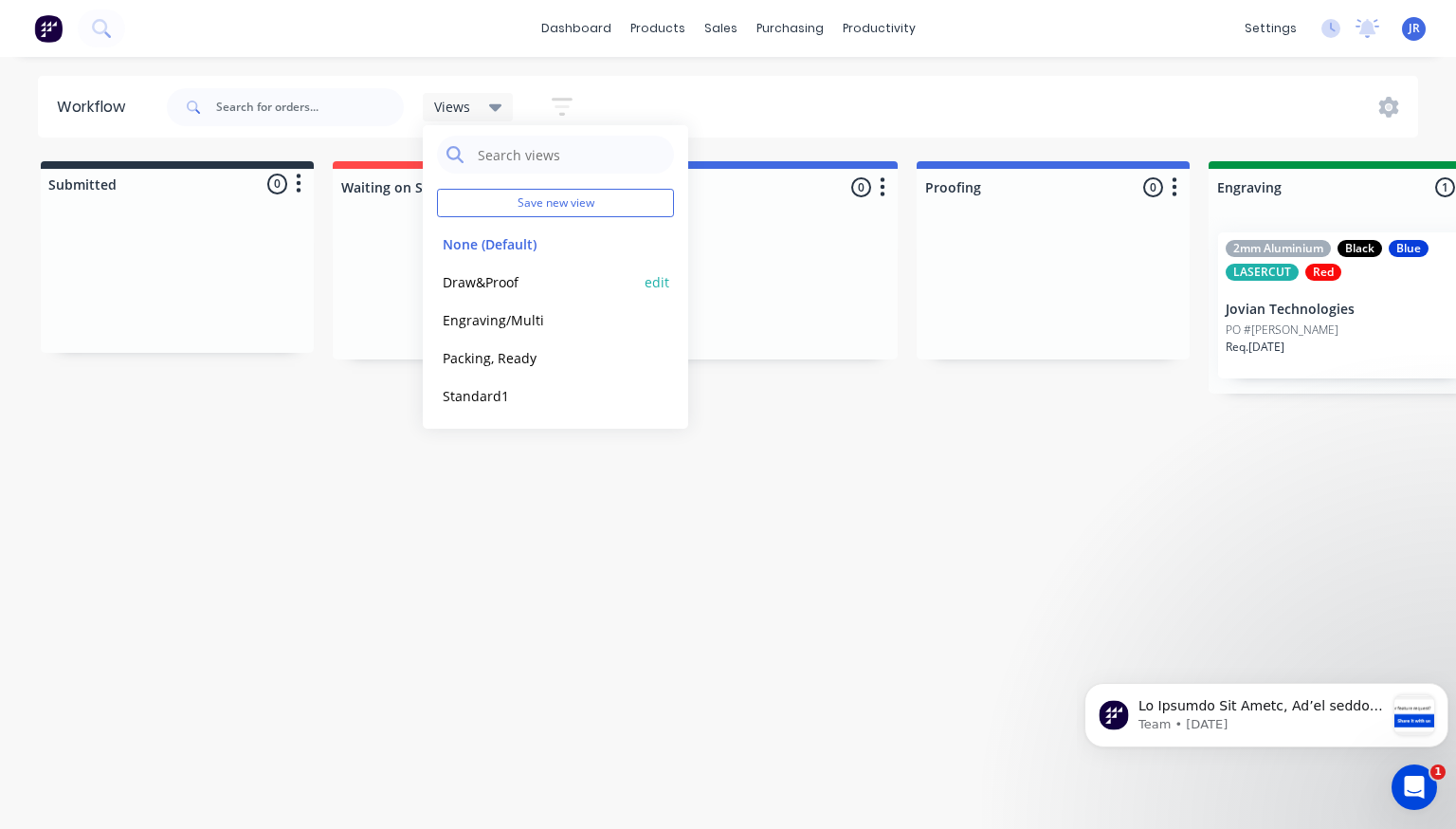
scroll to position [3, 0]
click at [519, 252] on button "None (Default)" at bounding box center [538, 245] width 202 height 22
click at [494, 585] on div "Workflow Views Save new view None (Default) edit Draw&Proof edit Engraving/Mult…" at bounding box center [728, 434] width 1456 height 715
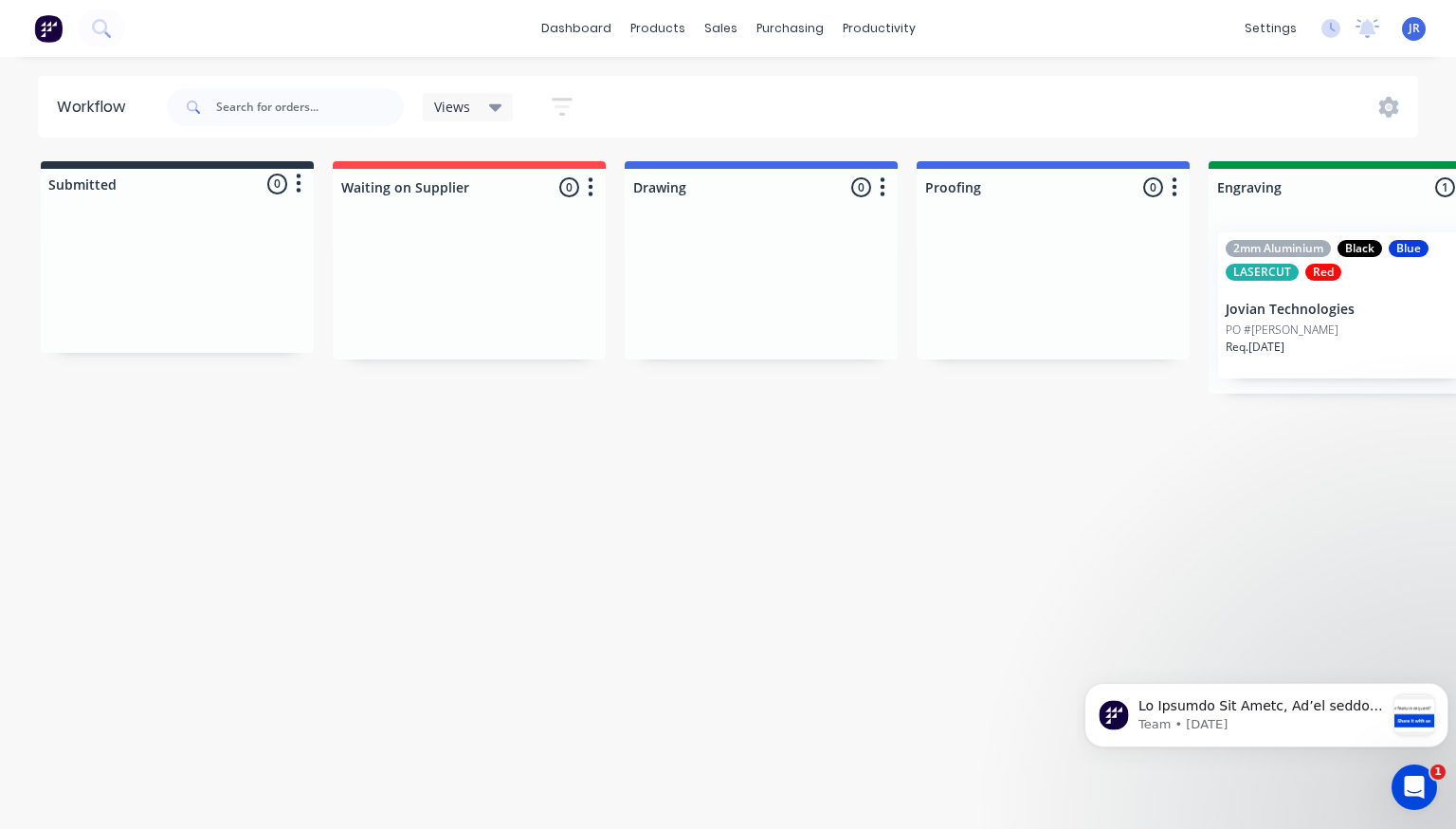
click at [506, 110] on div "Views" at bounding box center [468, 107] width 91 height 29
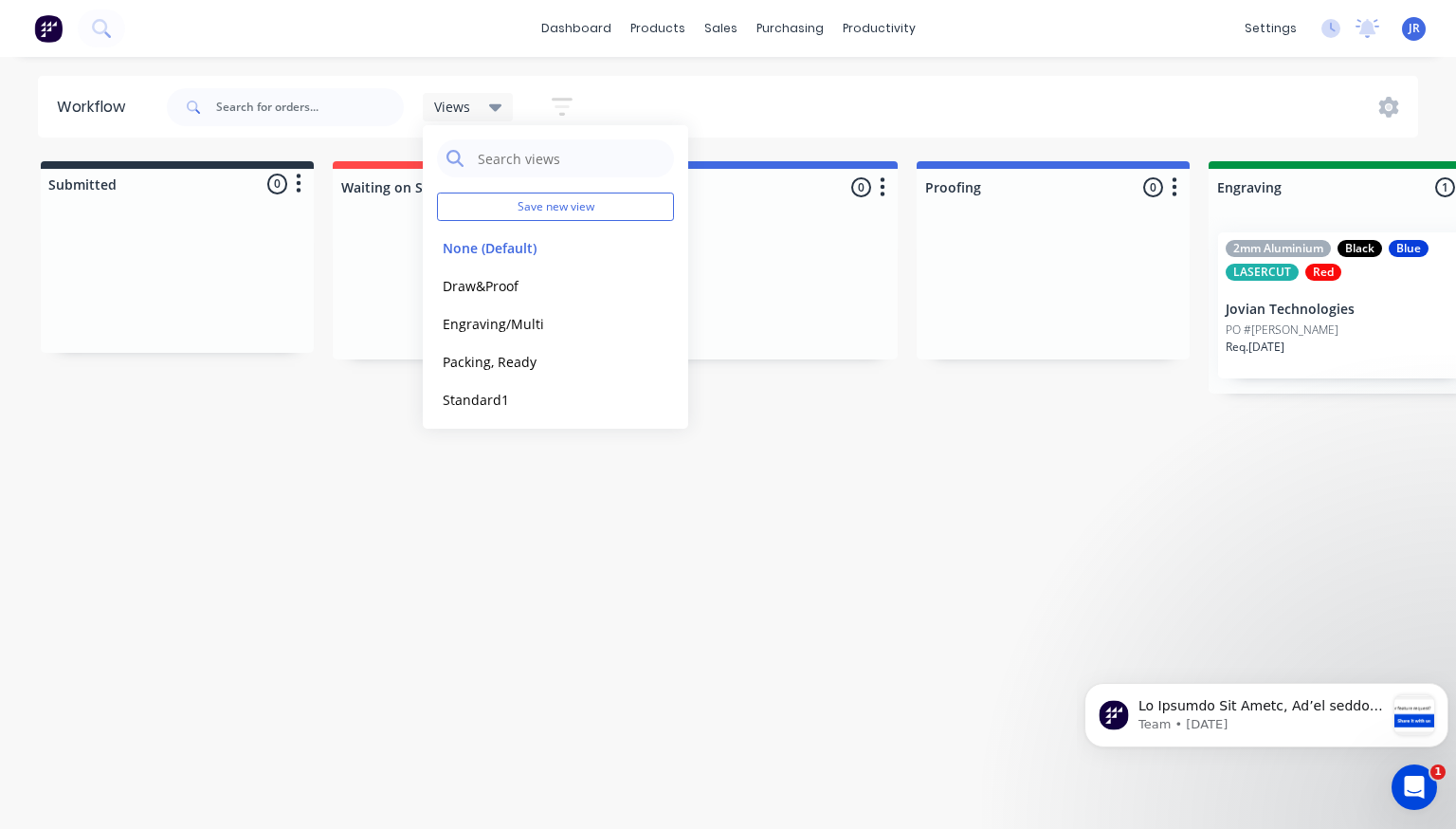
click at [506, 110] on div "Views" at bounding box center [468, 107] width 91 height 29
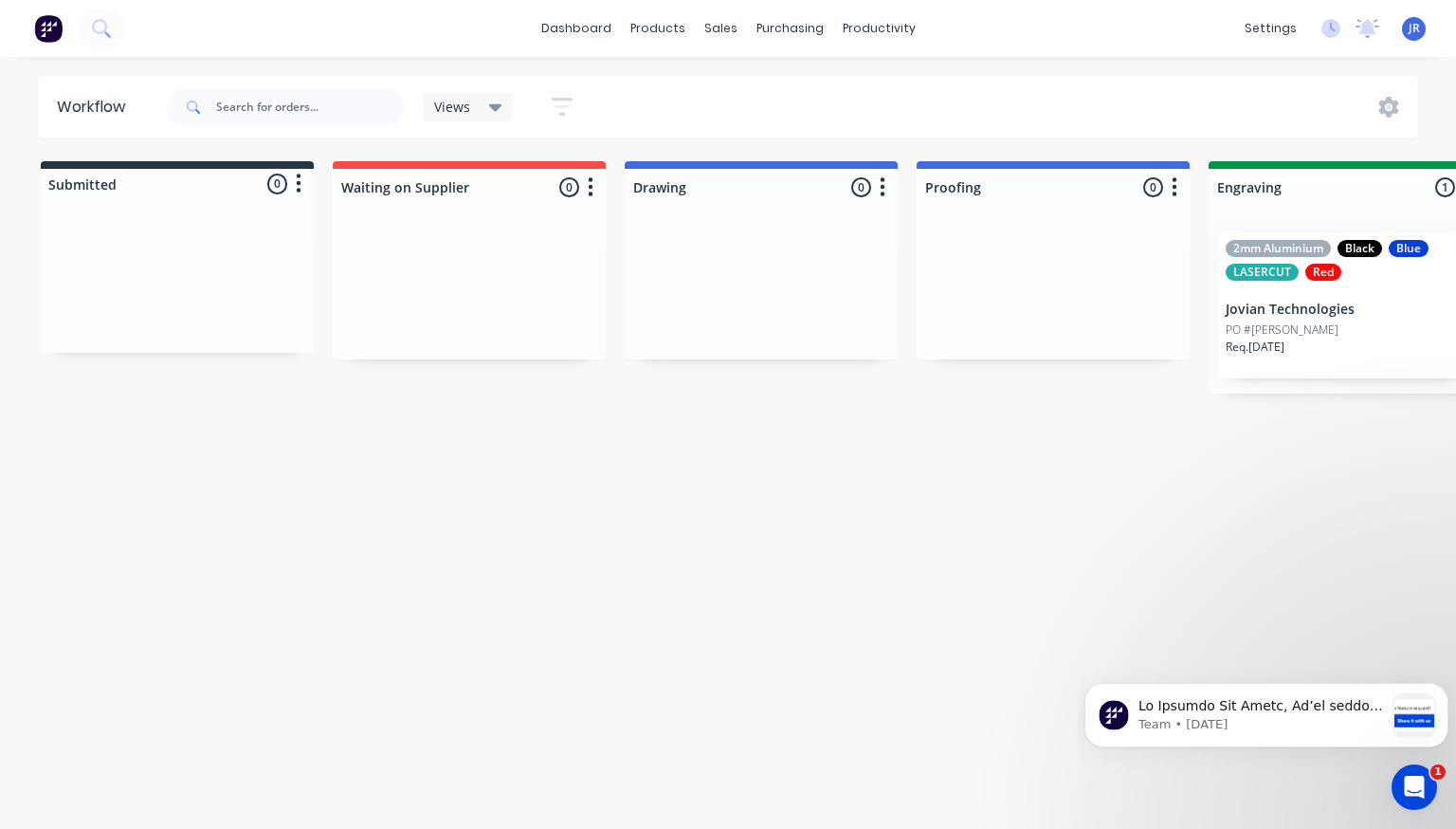
click at [565, 111] on icon "button" at bounding box center [562, 107] width 21 height 24
click at [1393, 336] on div "PO #John" at bounding box center [1345, 330] width 239 height 17
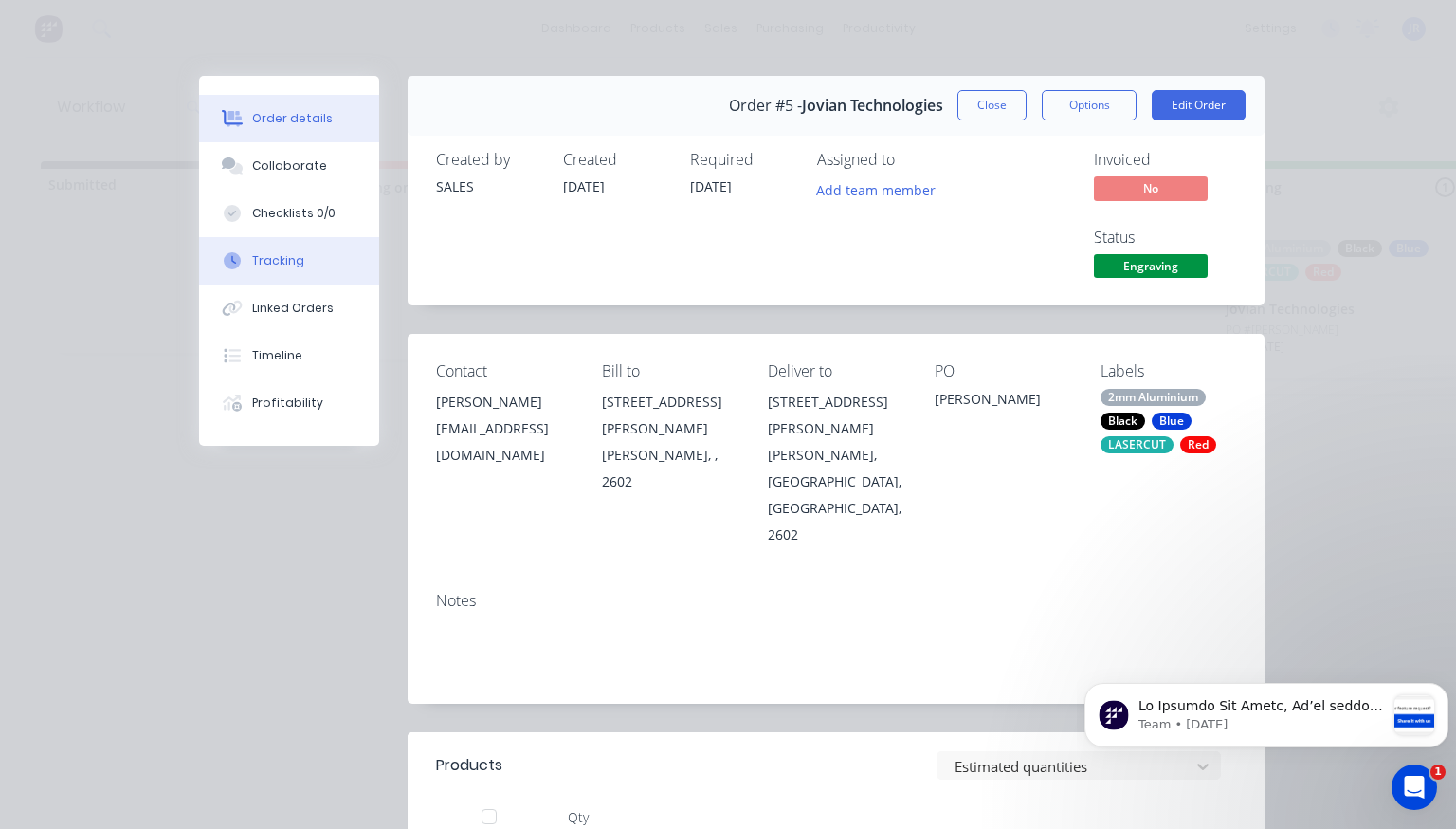
click at [321, 256] on button "Tracking" at bounding box center [289, 260] width 180 height 48
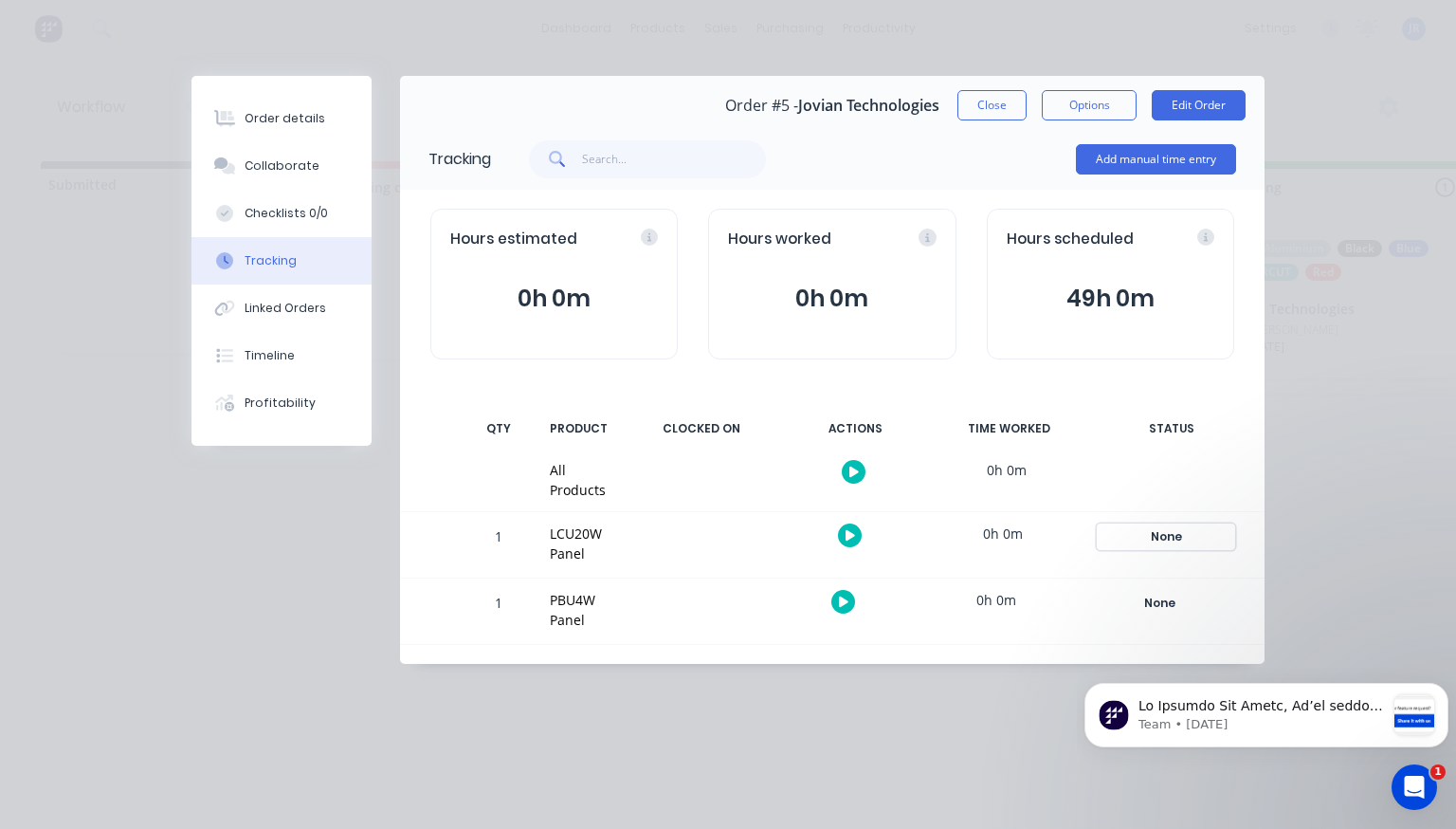
click at [1158, 543] on div "None" at bounding box center [1167, 536] width 137 height 25
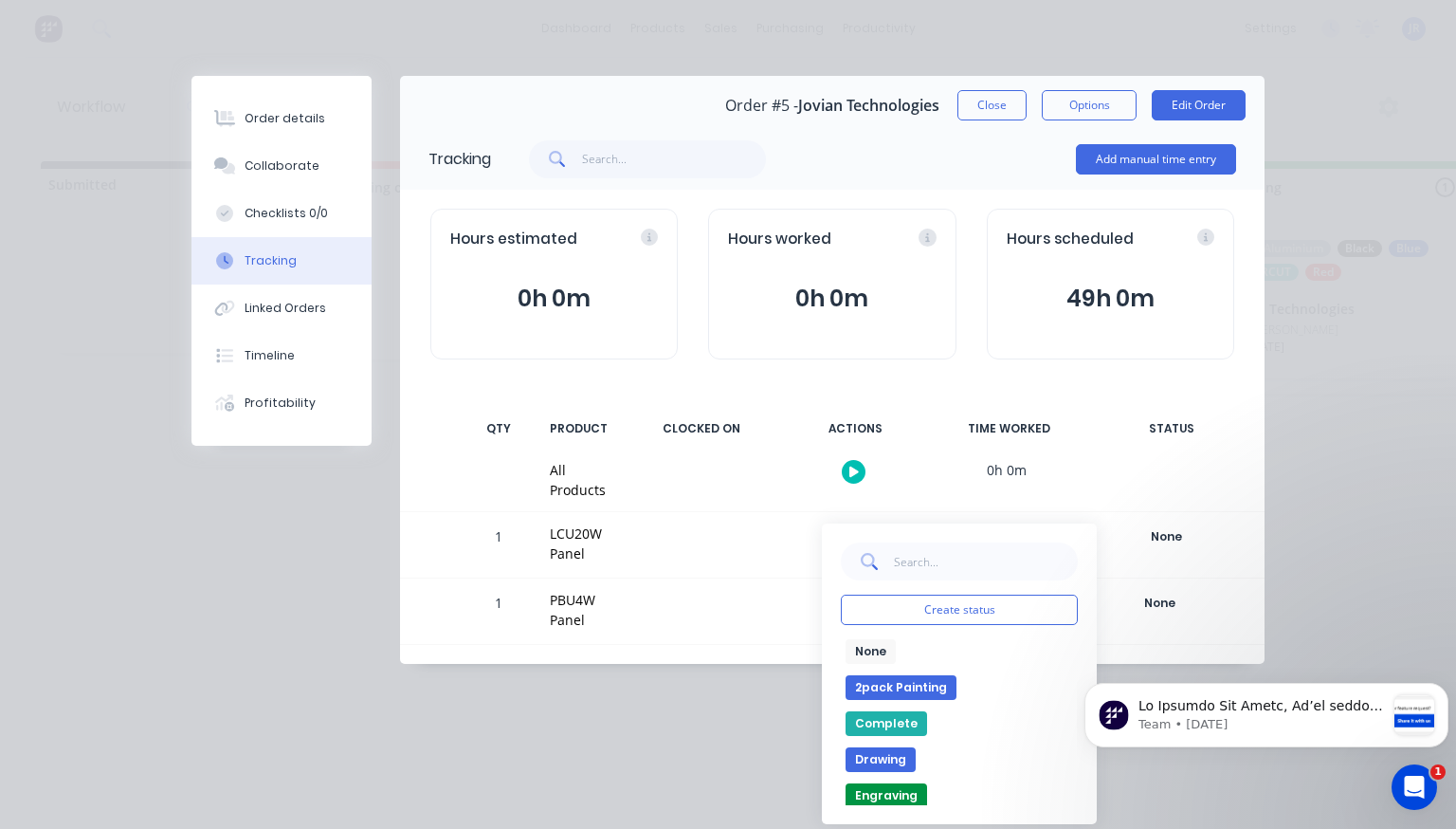
click at [869, 765] on button "Drawing" at bounding box center [881, 759] width 70 height 25
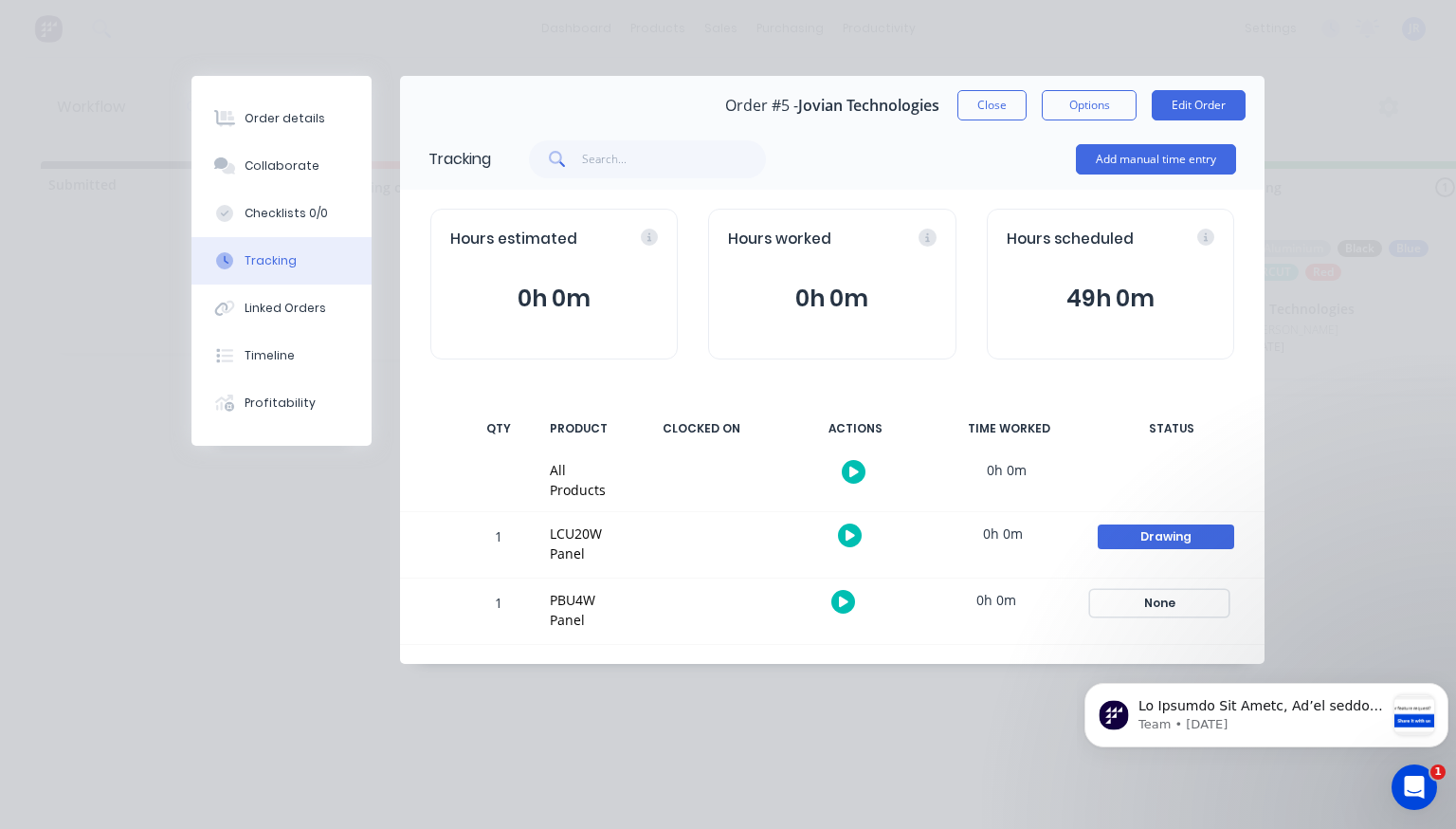
click at [1166, 605] on div "None" at bounding box center [1160, 602] width 137 height 25
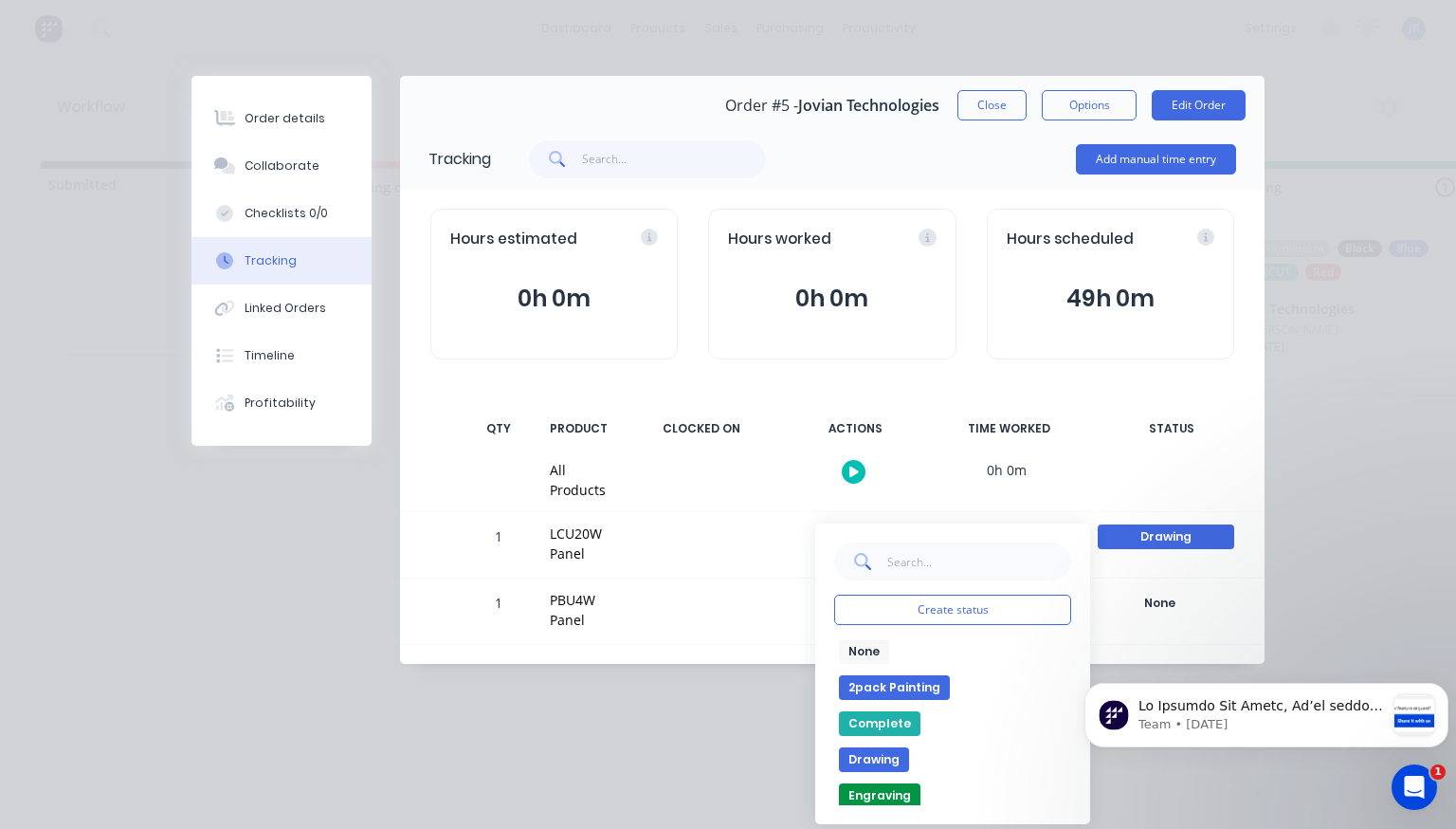
click at [898, 792] on button "Engraving" at bounding box center [880, 795] width 81 height 25
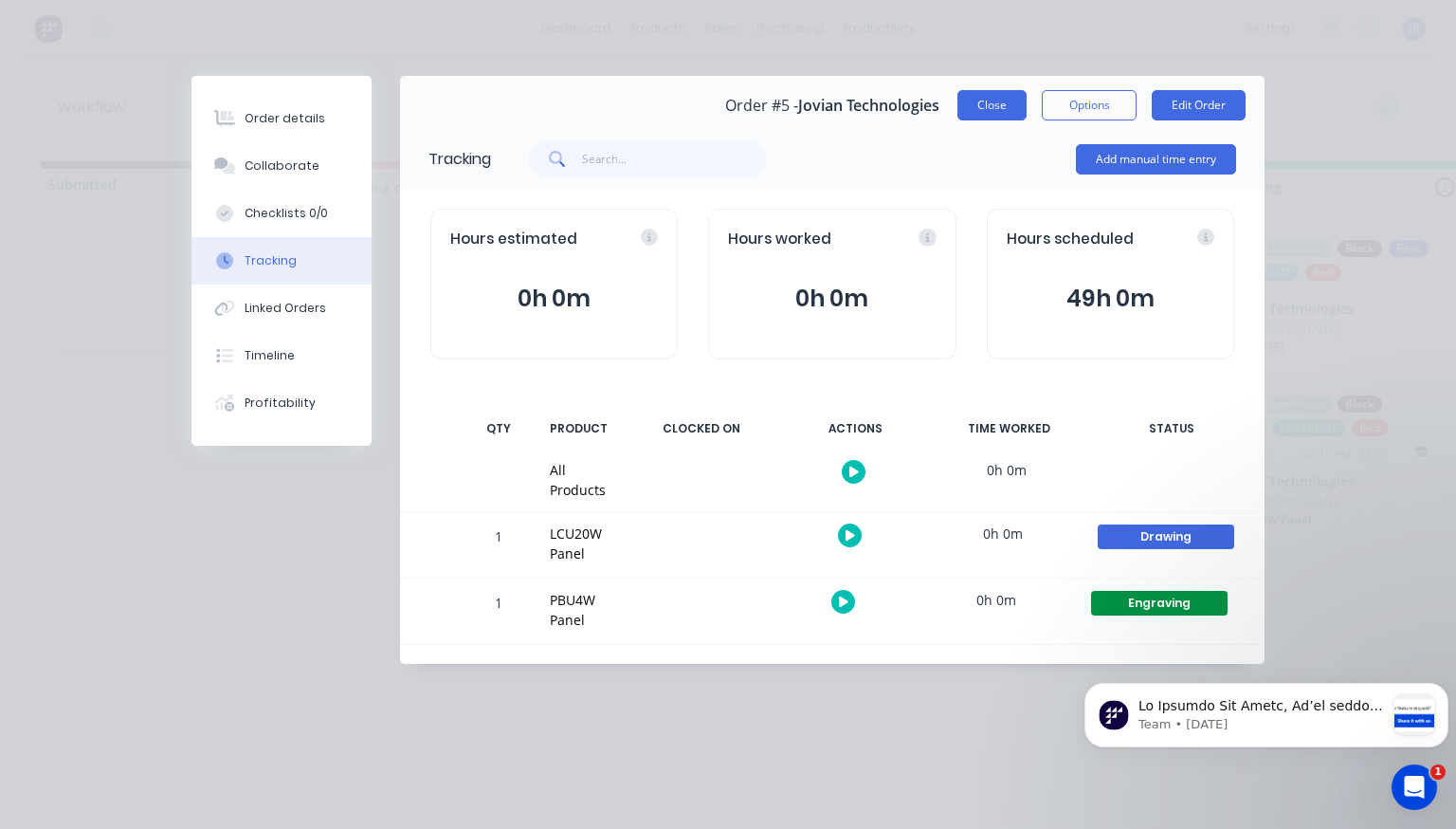
click at [991, 115] on button "Close" at bounding box center [992, 105] width 69 height 31
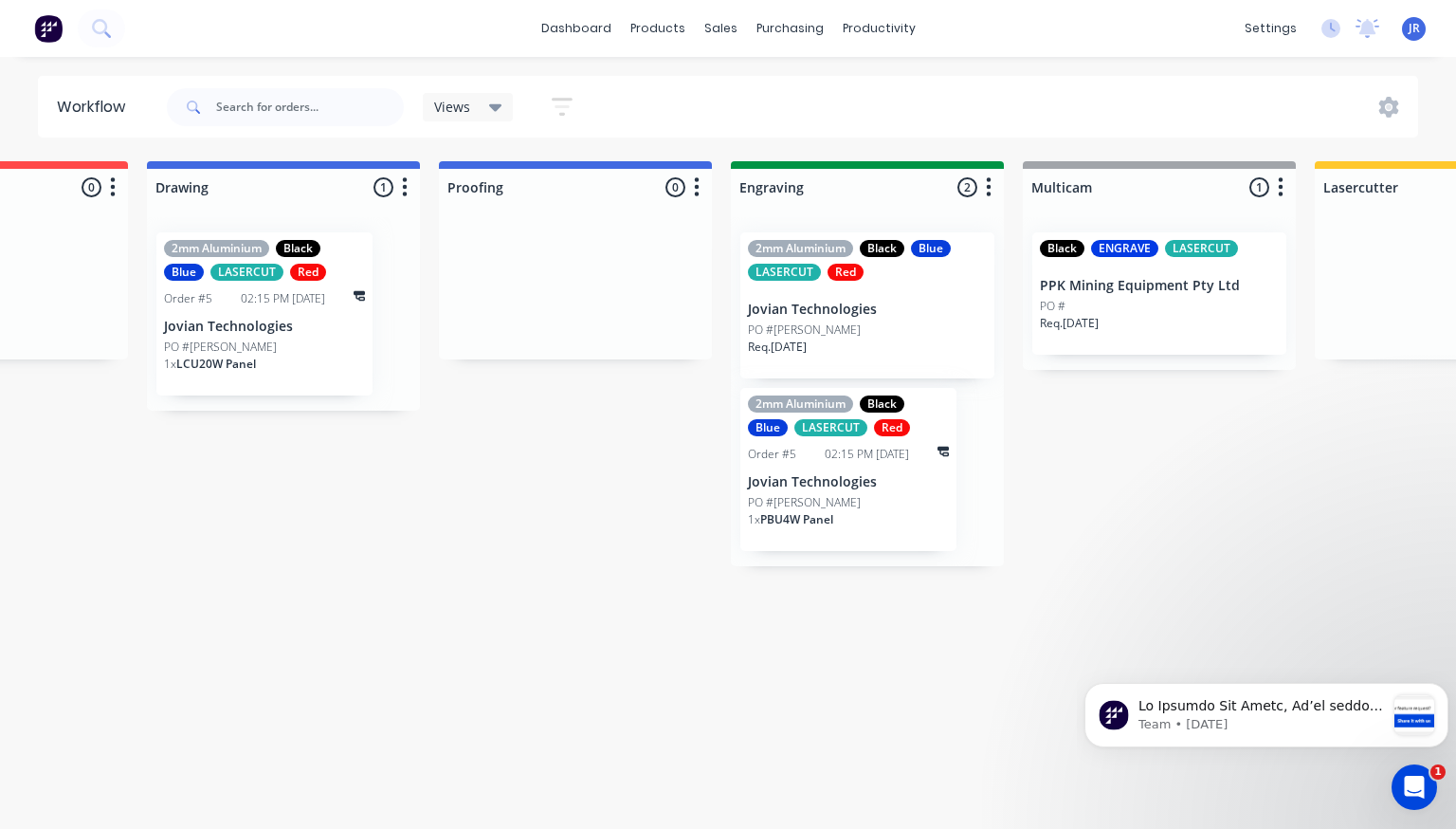
scroll to position [0, 487]
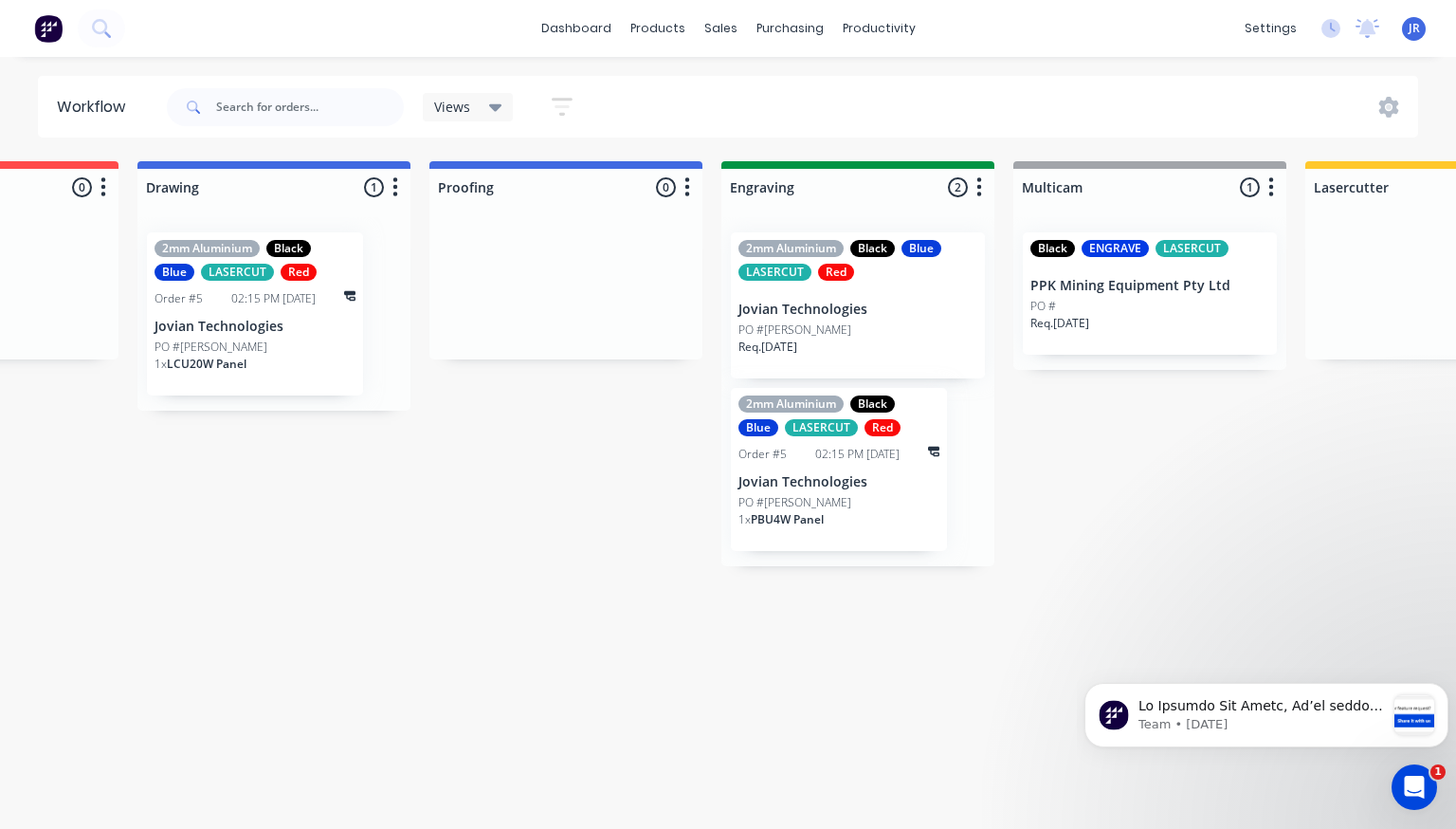
click at [933, 459] on div "Order #5 02:15 PM 13/10/25" at bounding box center [839, 454] width 201 height 17
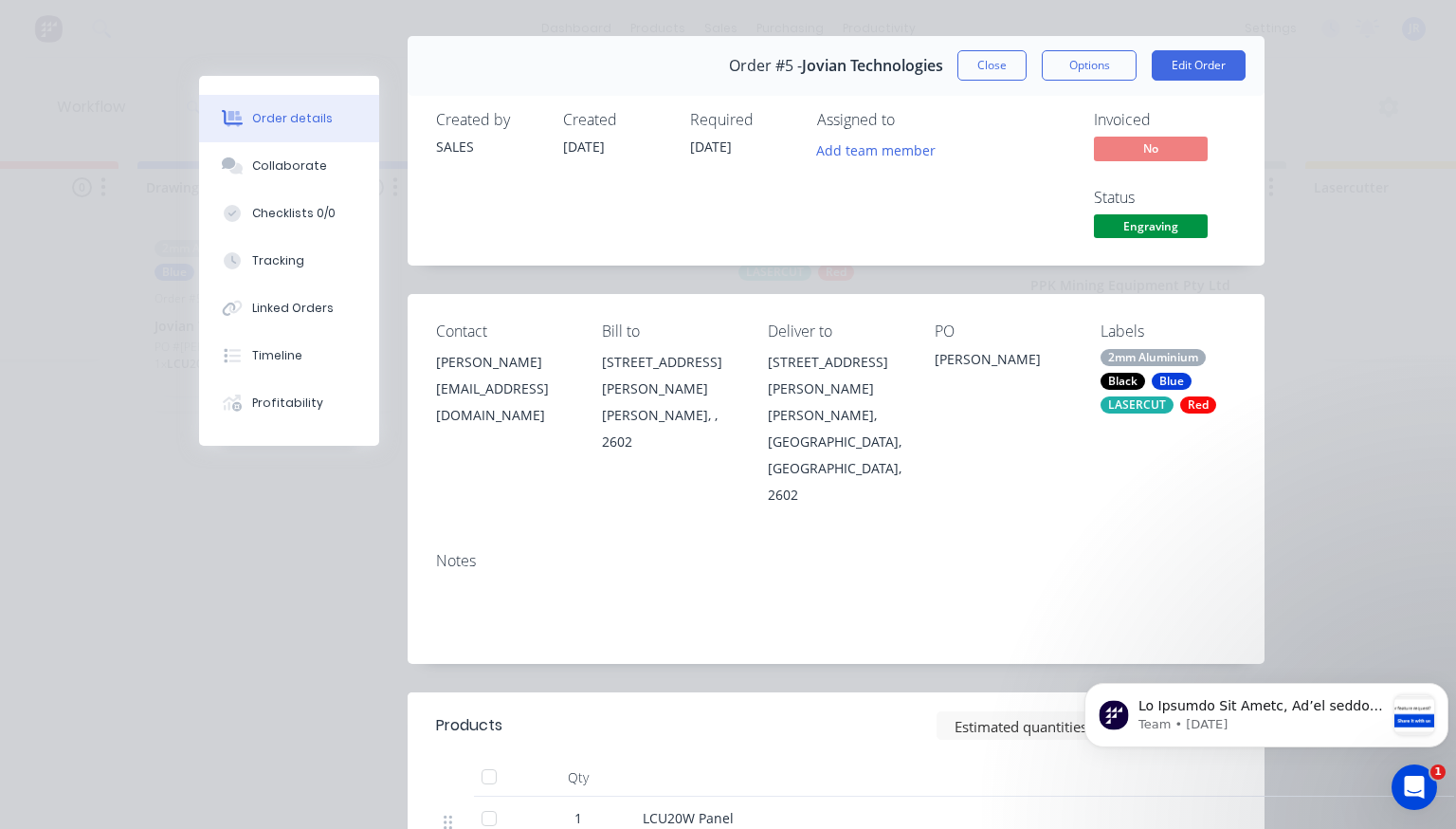
scroll to position [0, 0]
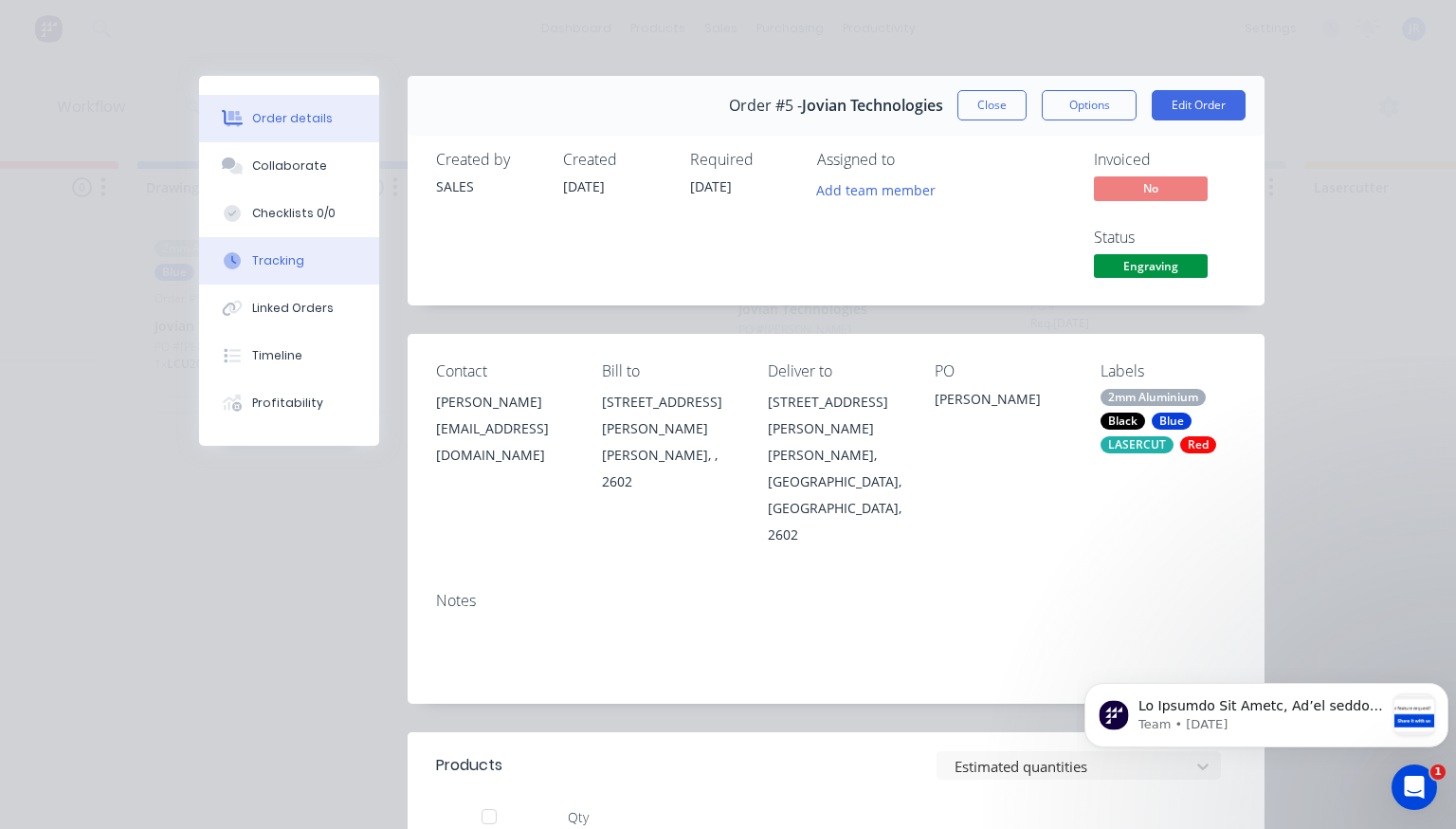
click at [265, 271] on button "Tracking" at bounding box center [289, 260] width 180 height 48
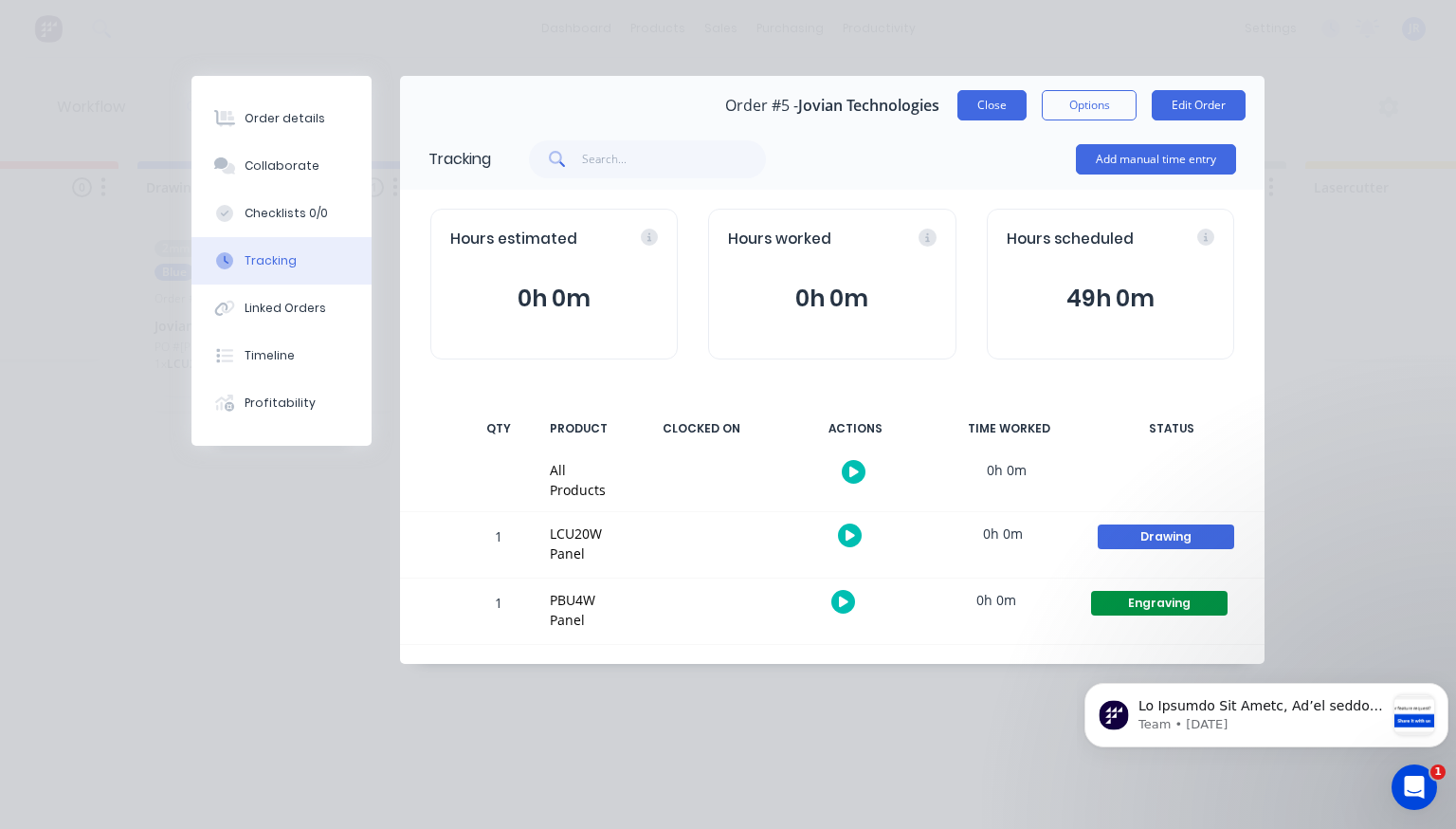
click at [1001, 113] on button "Close" at bounding box center [992, 105] width 69 height 31
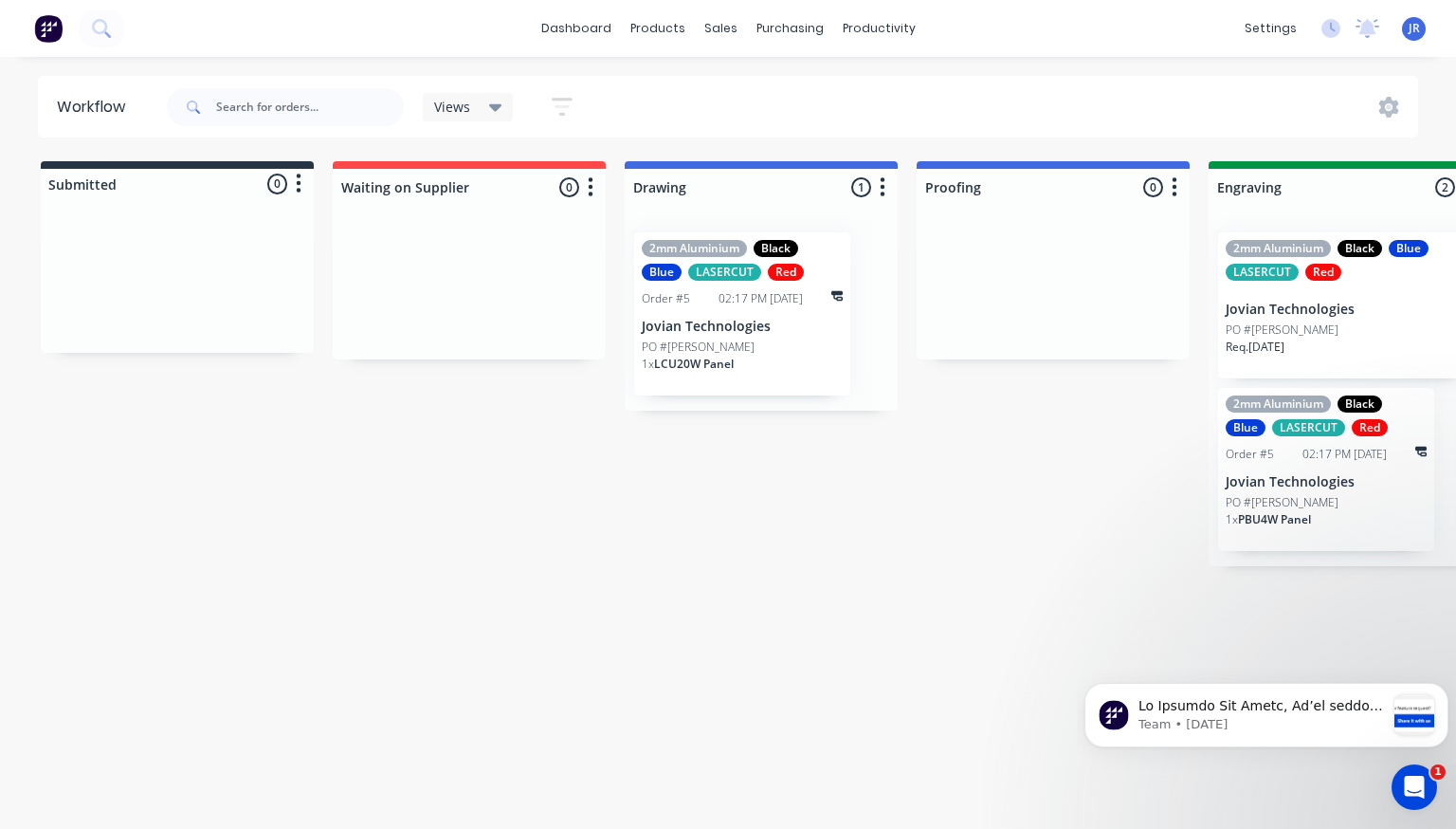
click at [825, 368] on div "1 x LCU20W Panel" at bounding box center [742, 371] width 201 height 33
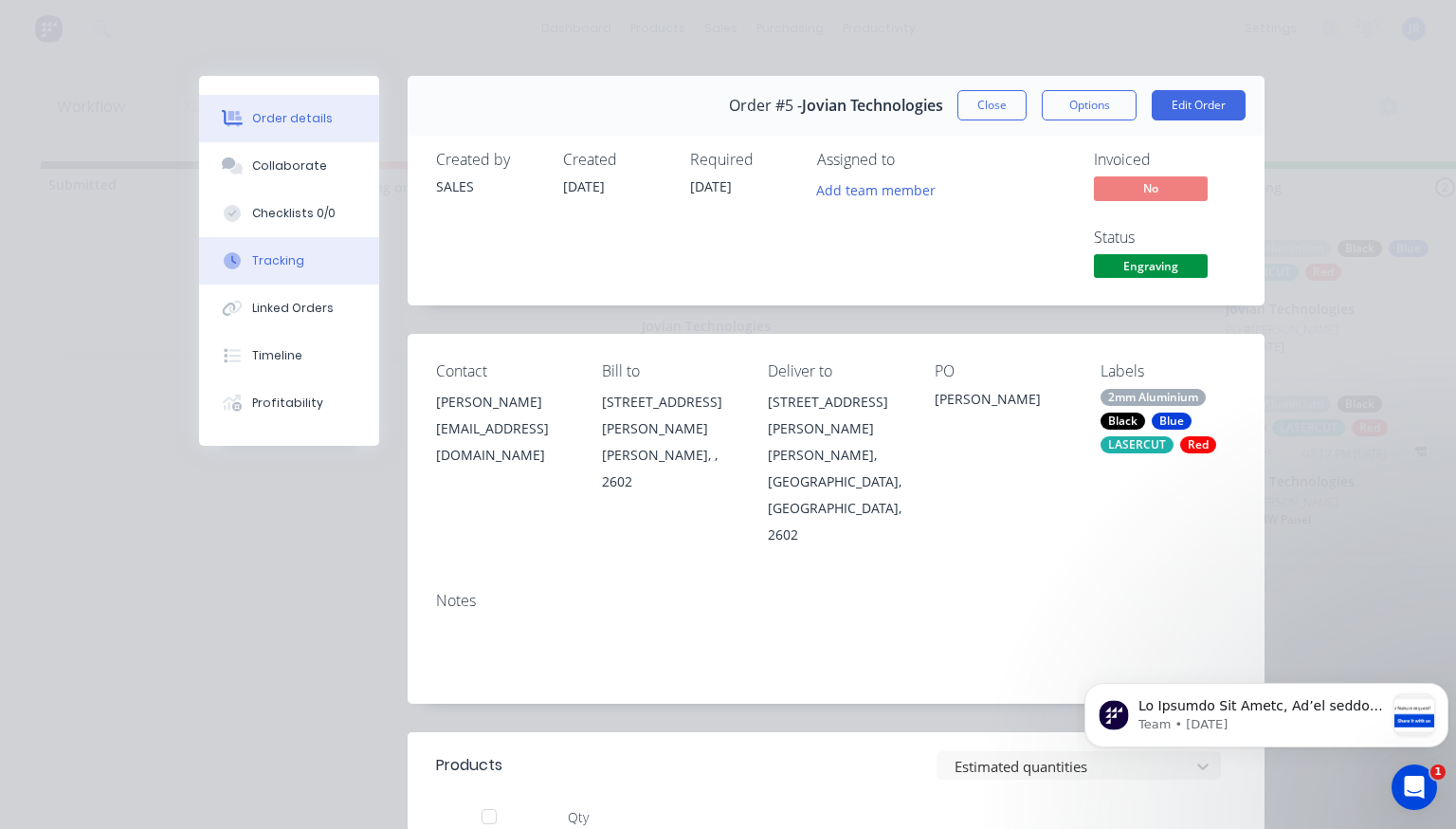
click at [321, 275] on button "Tracking" at bounding box center [289, 260] width 180 height 48
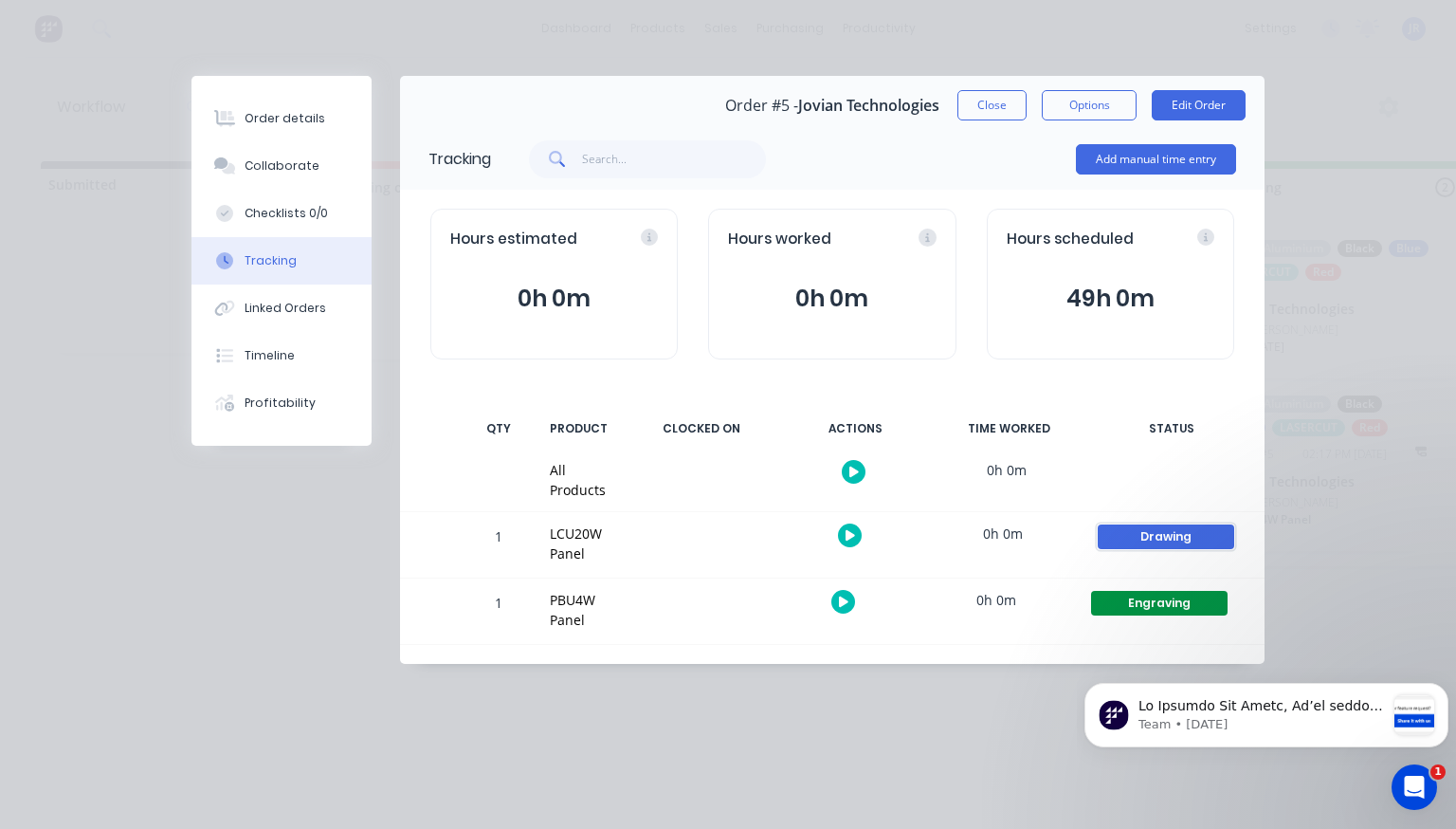
click at [1145, 533] on div "Drawing" at bounding box center [1167, 536] width 137 height 25
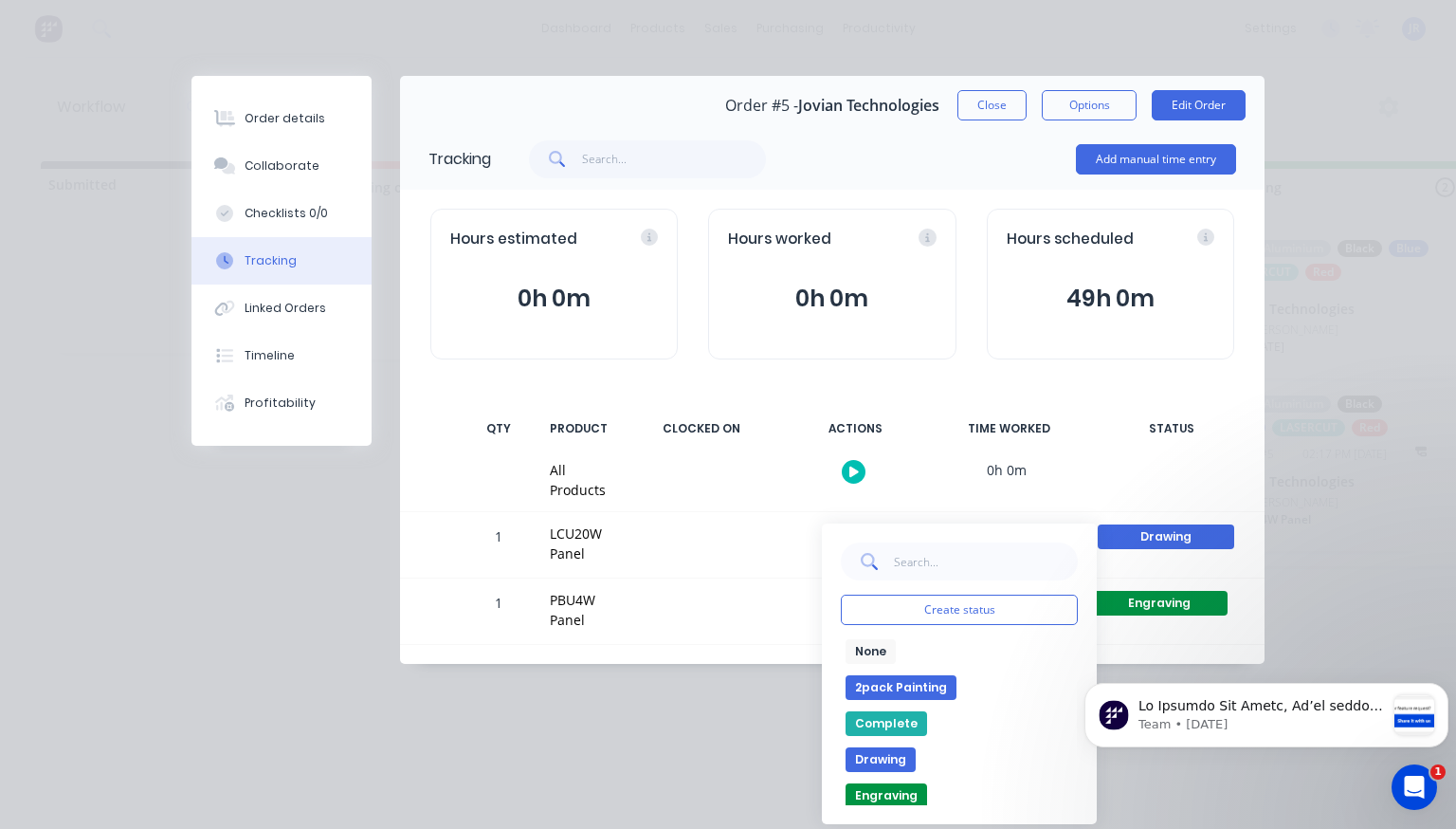
click at [878, 647] on button "None" at bounding box center [871, 651] width 51 height 25
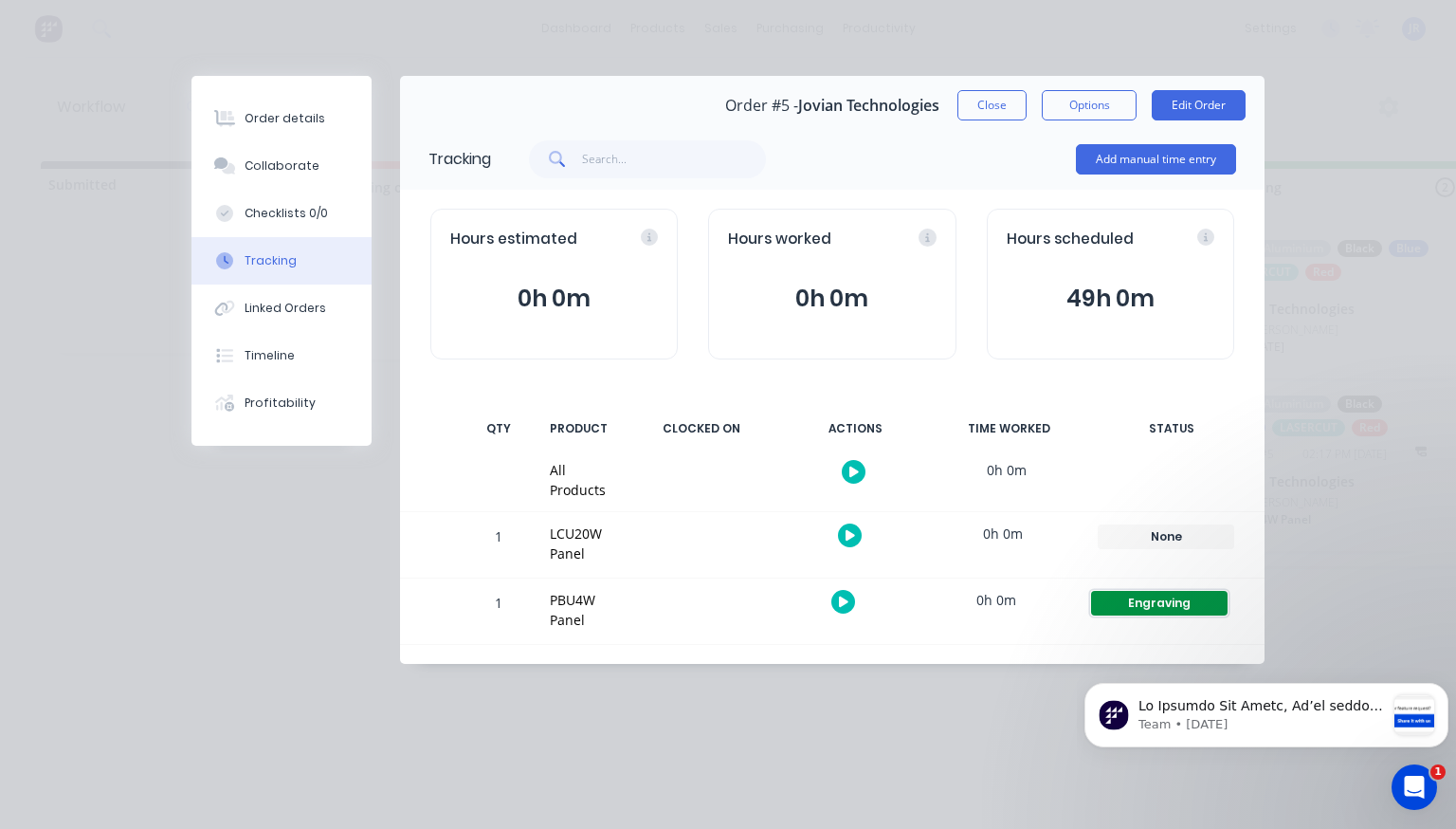
click at [1145, 594] on div "Engraving" at bounding box center [1160, 602] width 137 height 25
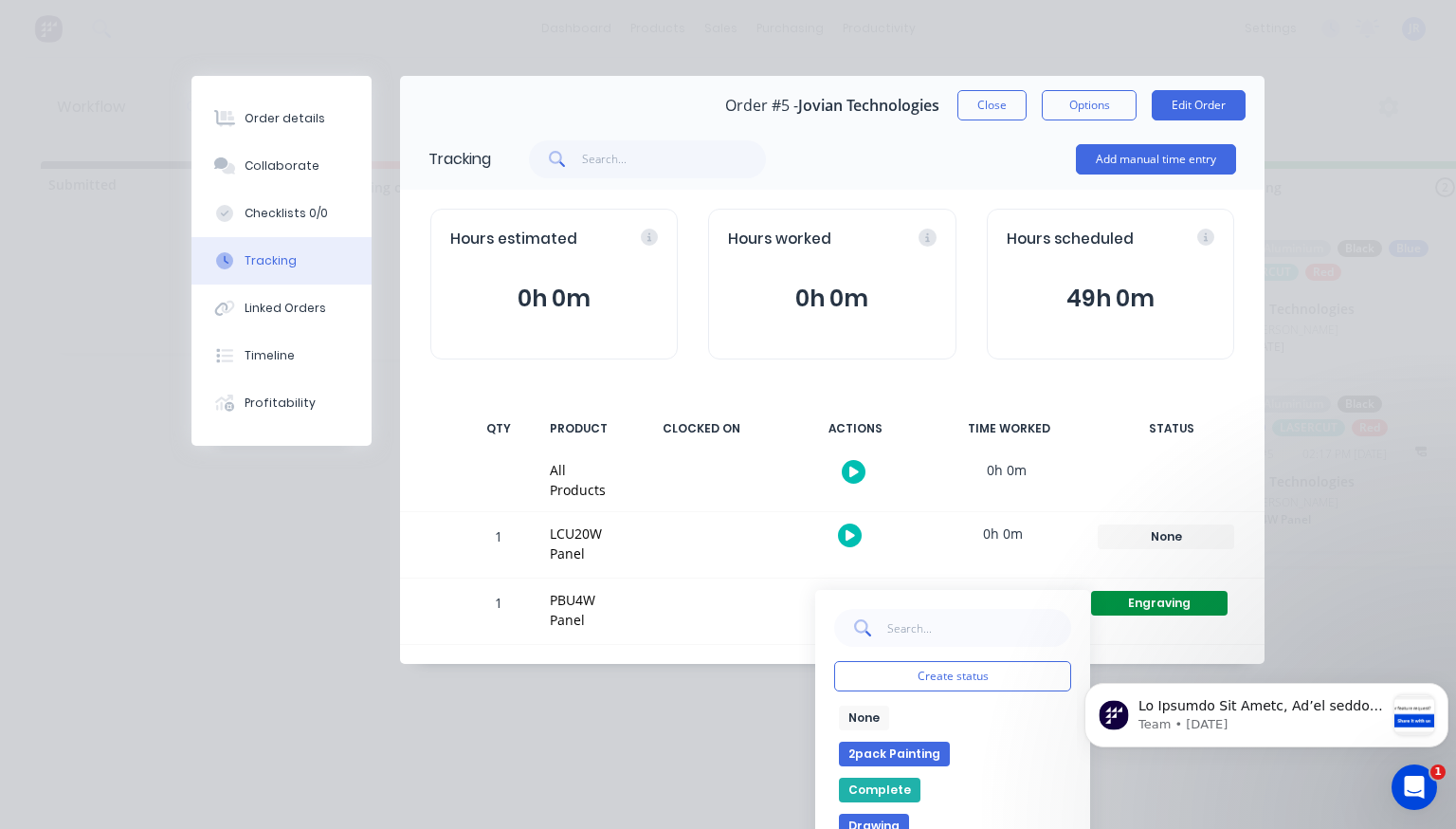
click at [871, 715] on button "None" at bounding box center [864, 717] width 51 height 25
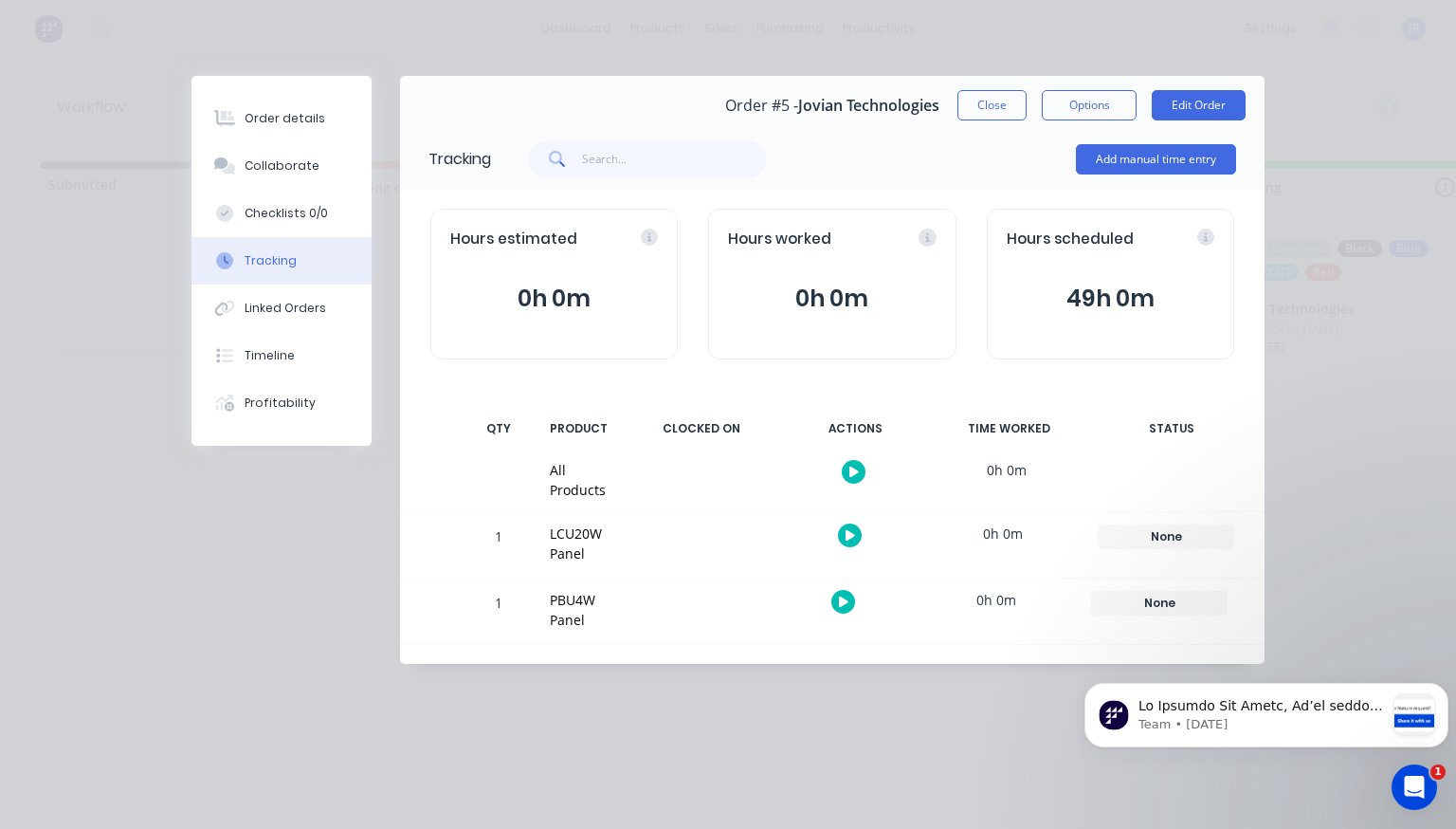
click at [829, 720] on div "Order details Collaborate Checklists 0/0 Tracking Linked Orders Timeline Profit…" at bounding box center [728, 414] width 1456 height 829
click at [969, 109] on button "Close" at bounding box center [992, 105] width 69 height 31
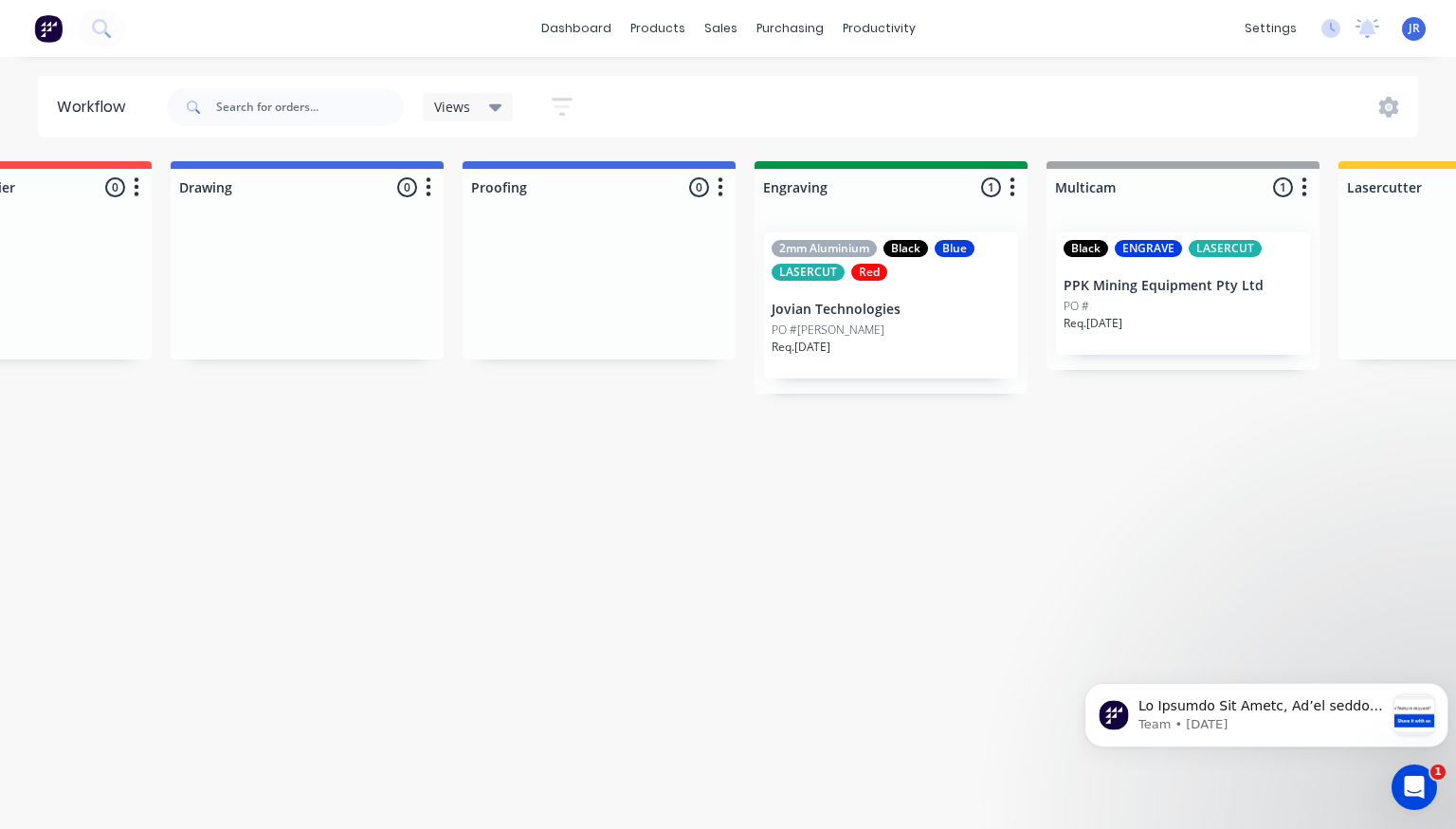
scroll to position [0, 648]
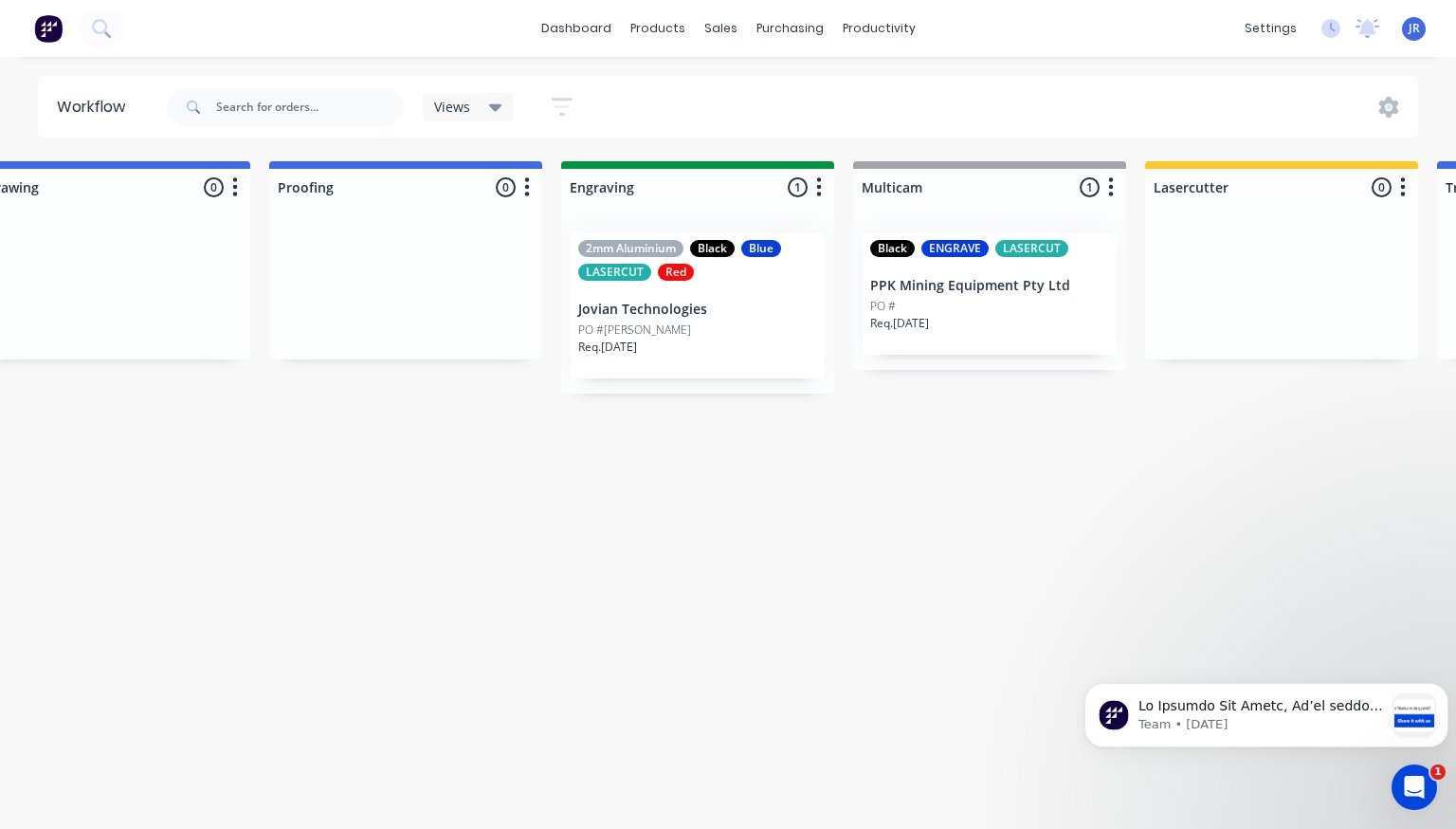
click at [1408, 19] on div "JR Total Engraving James Rigby Administrator Profile Sign out" at bounding box center [1414, 29] width 24 height 24
click at [1415, 36] on span "JR" at bounding box center [1414, 28] width 11 height 17
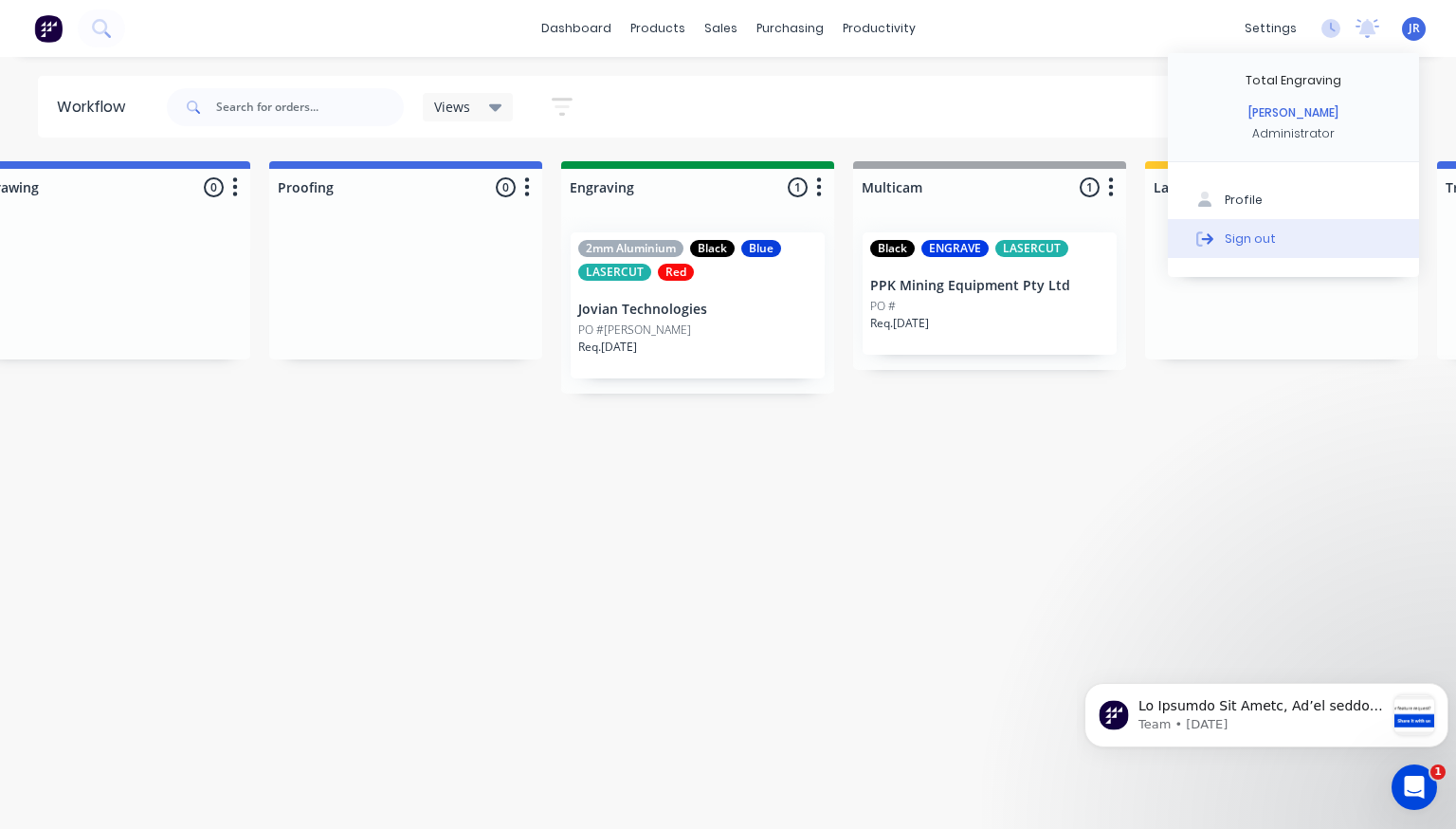
click at [1252, 248] on button "Sign out" at bounding box center [1294, 238] width 252 height 38
